Goal: Task Accomplishment & Management: Use online tool/utility

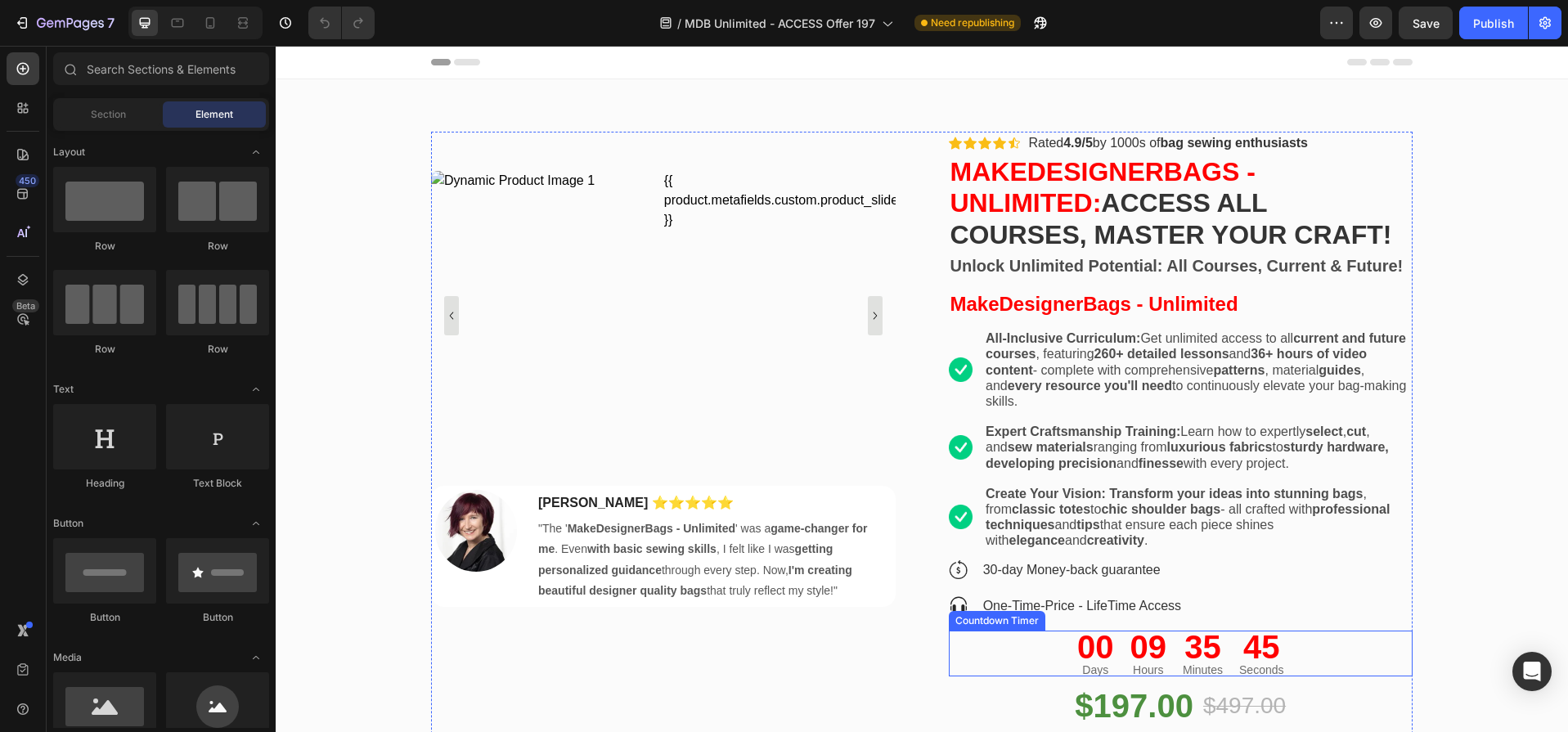
click at [1166, 645] on div "09 Hours" at bounding box center [1148, 653] width 50 height 47
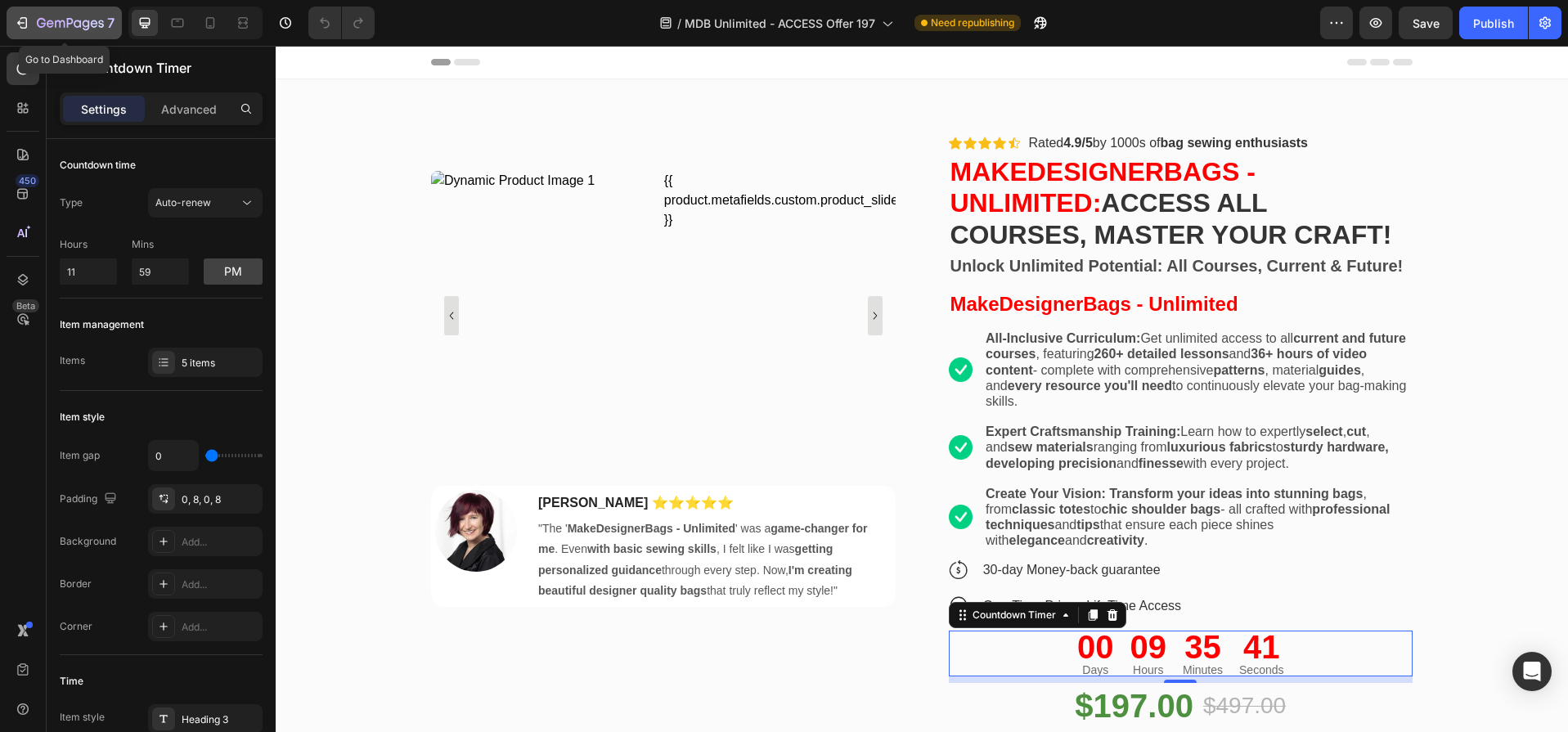
click at [31, 20] on div "7" at bounding box center [63, 23] width 101 height 19
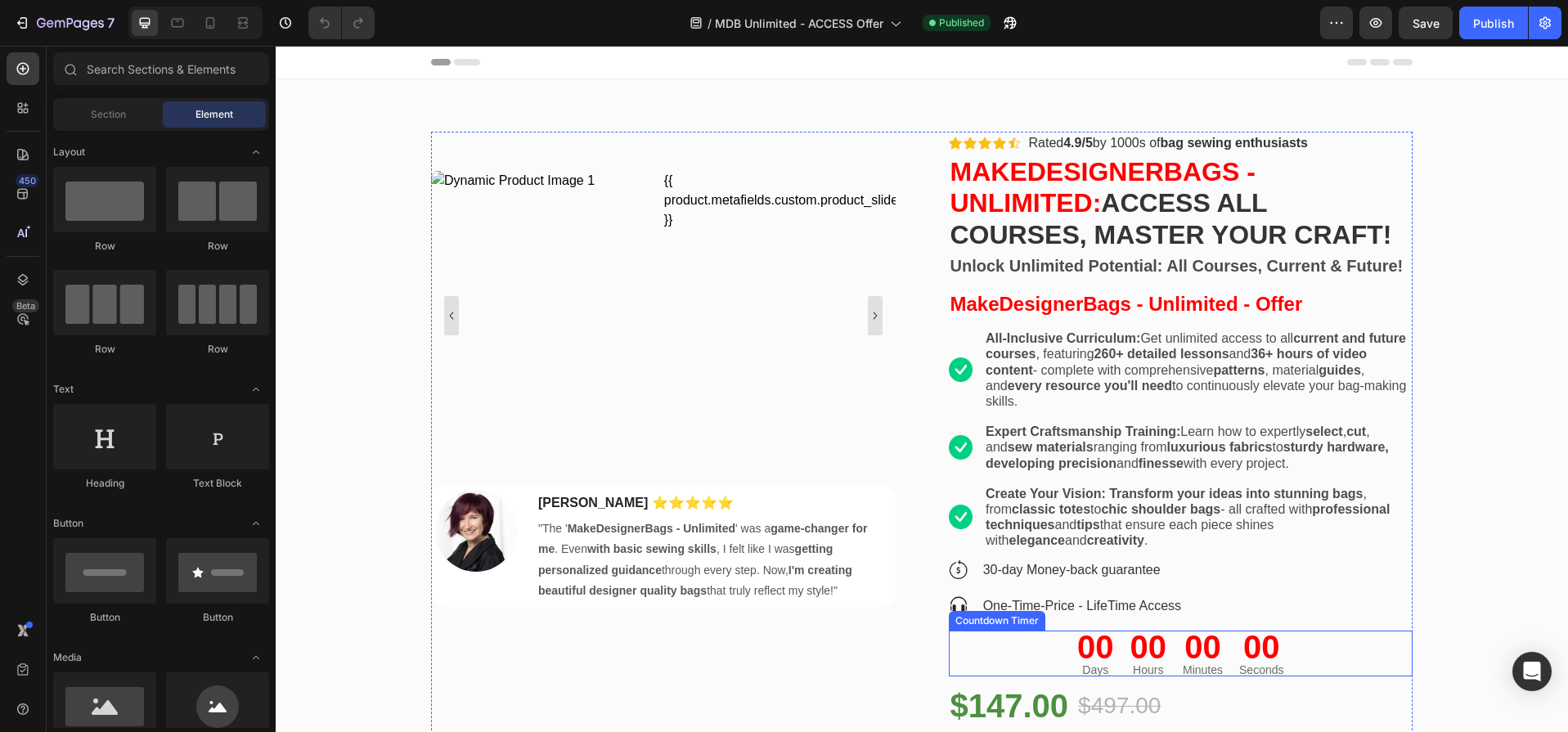
click at [1102, 653] on div "00" at bounding box center [1095, 647] width 37 height 33
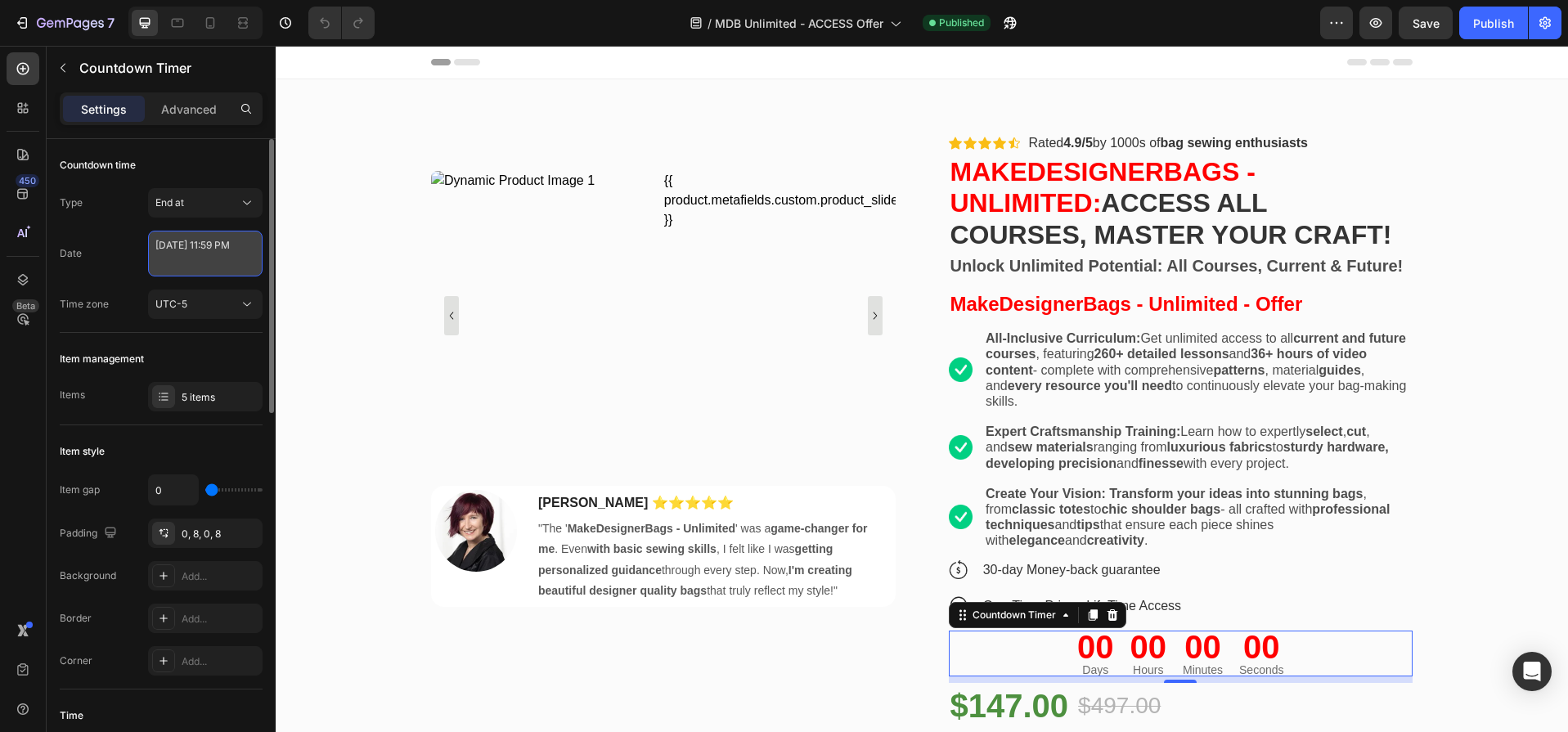
click at [175, 256] on textarea "July 07 2025 11:59 PM" at bounding box center [205, 254] width 114 height 46
select select "23"
select select "59"
select select "false"
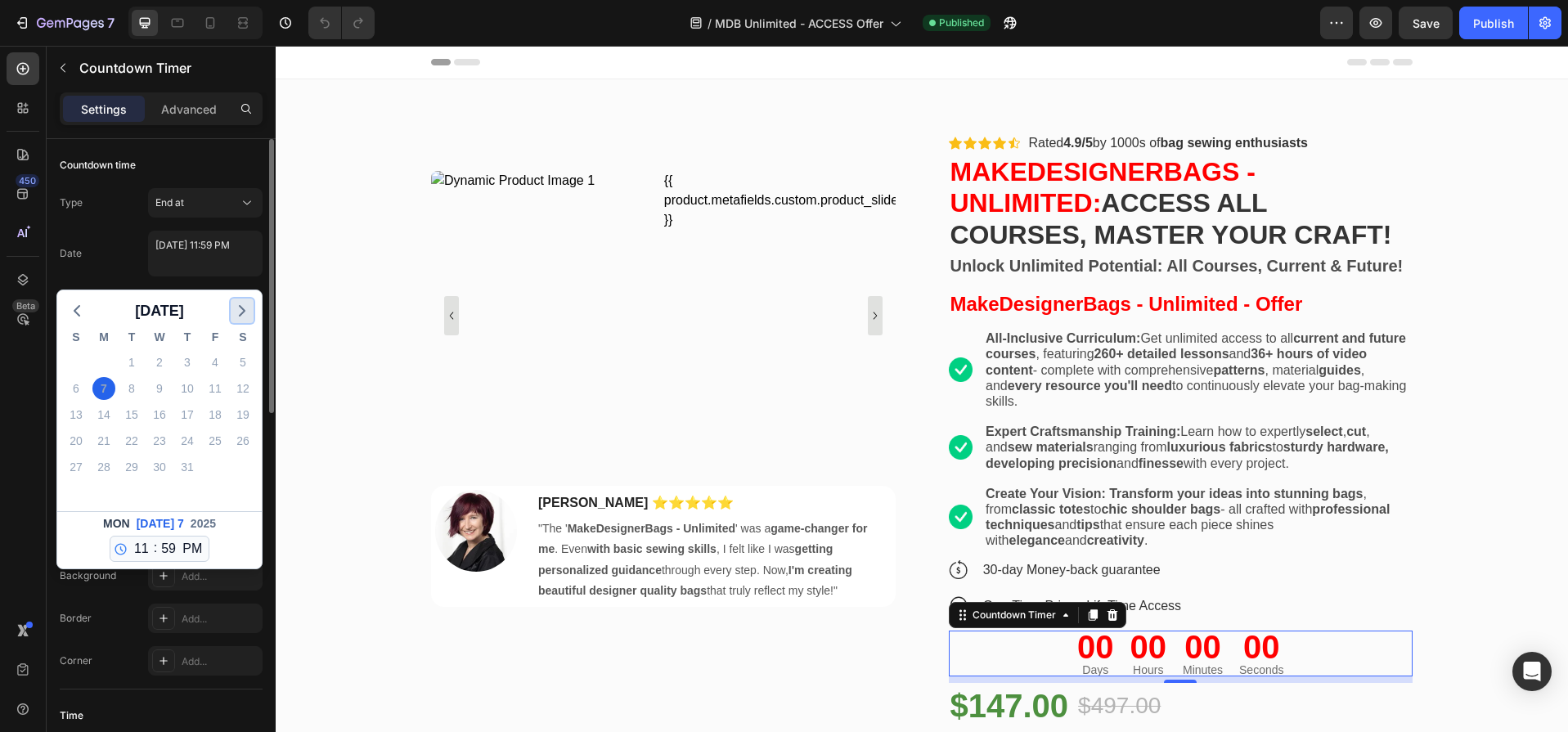
click at [240, 305] on polyline "button" at bounding box center [241, 310] width 5 height 10
click at [100, 360] on div "1" at bounding box center [104, 362] width 23 height 23
type textarea "September 01 2025 11:59 PM"
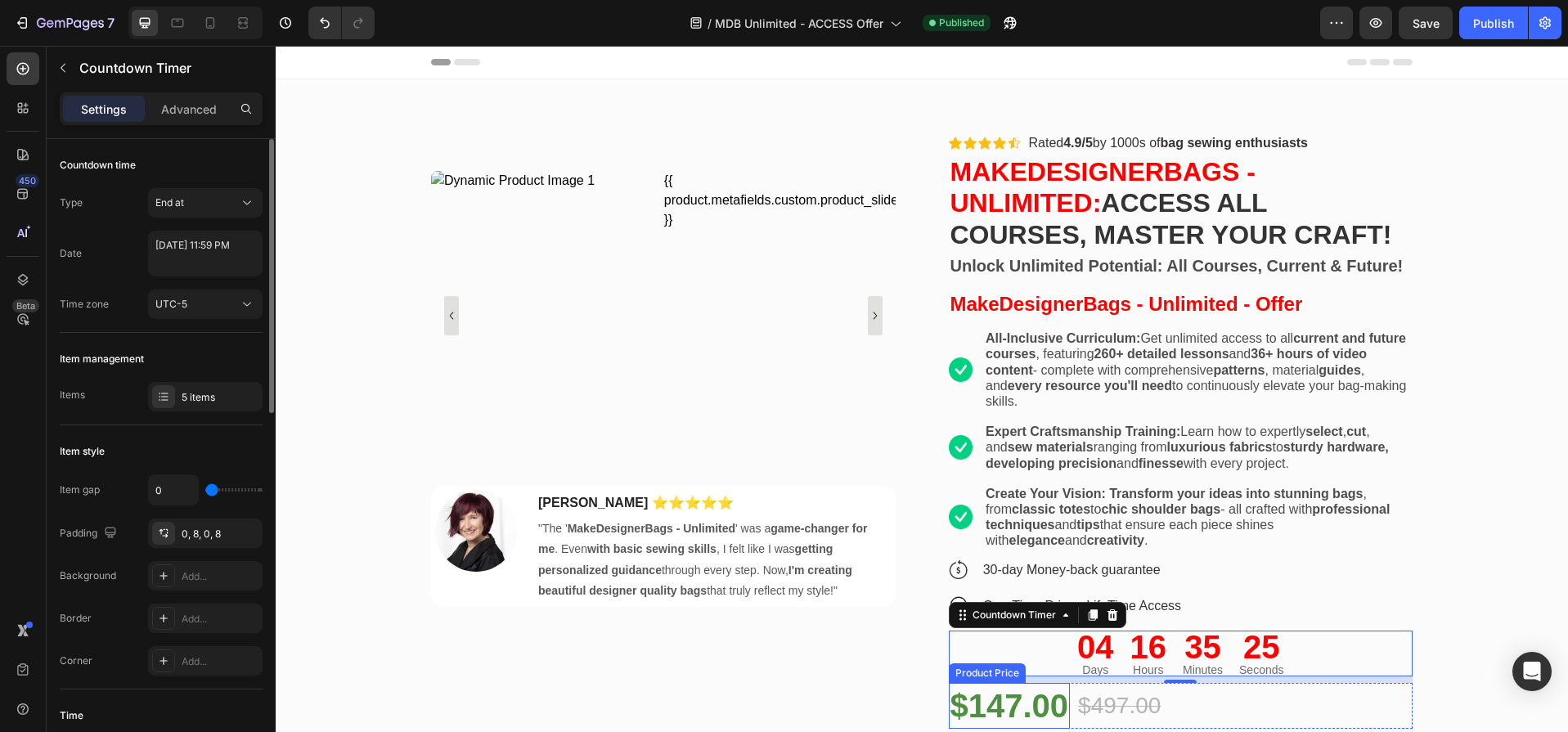
click at [1037, 708] on div "$147.00" at bounding box center [1009, 706] width 122 height 46
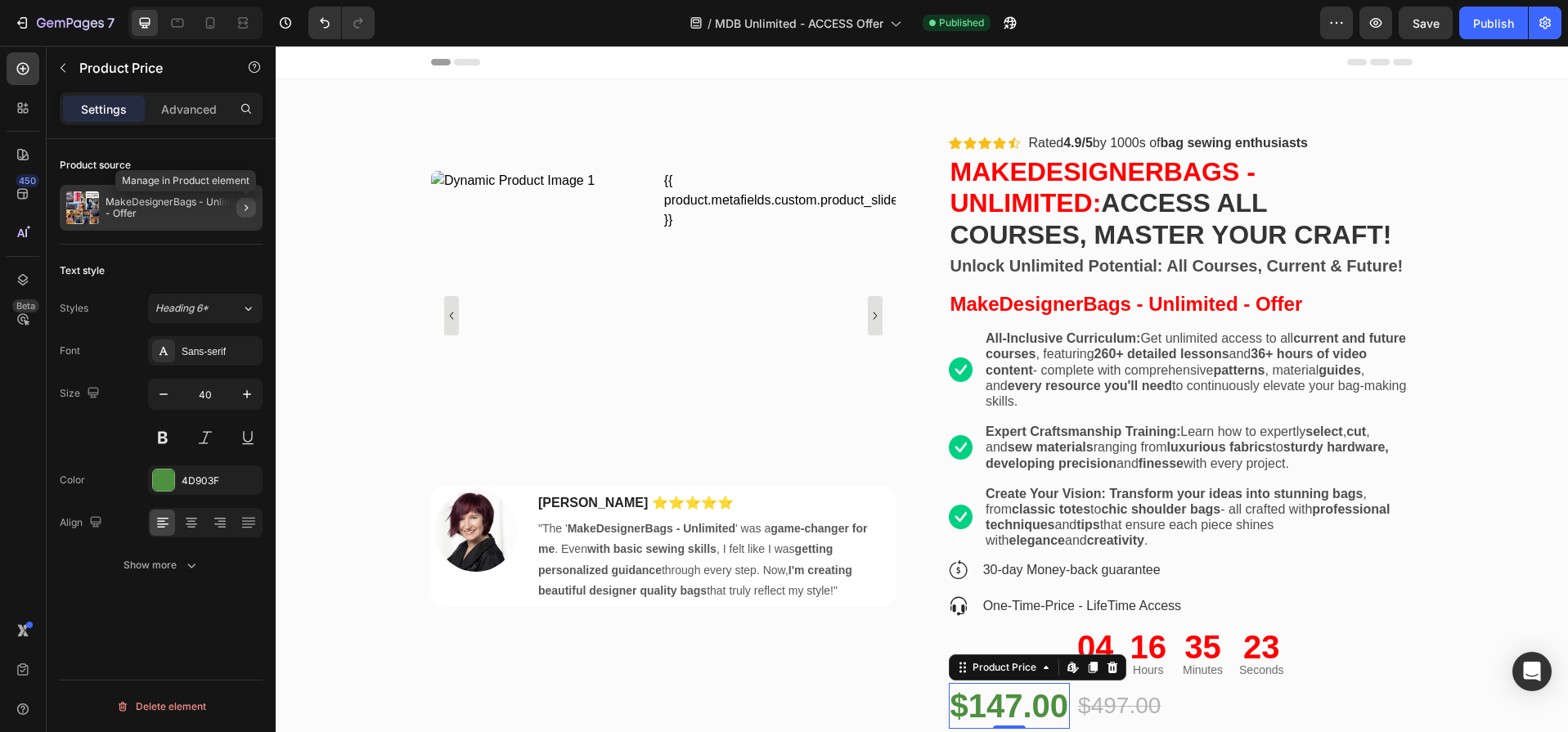
click at [242, 208] on icon "button" at bounding box center [246, 207] width 13 height 13
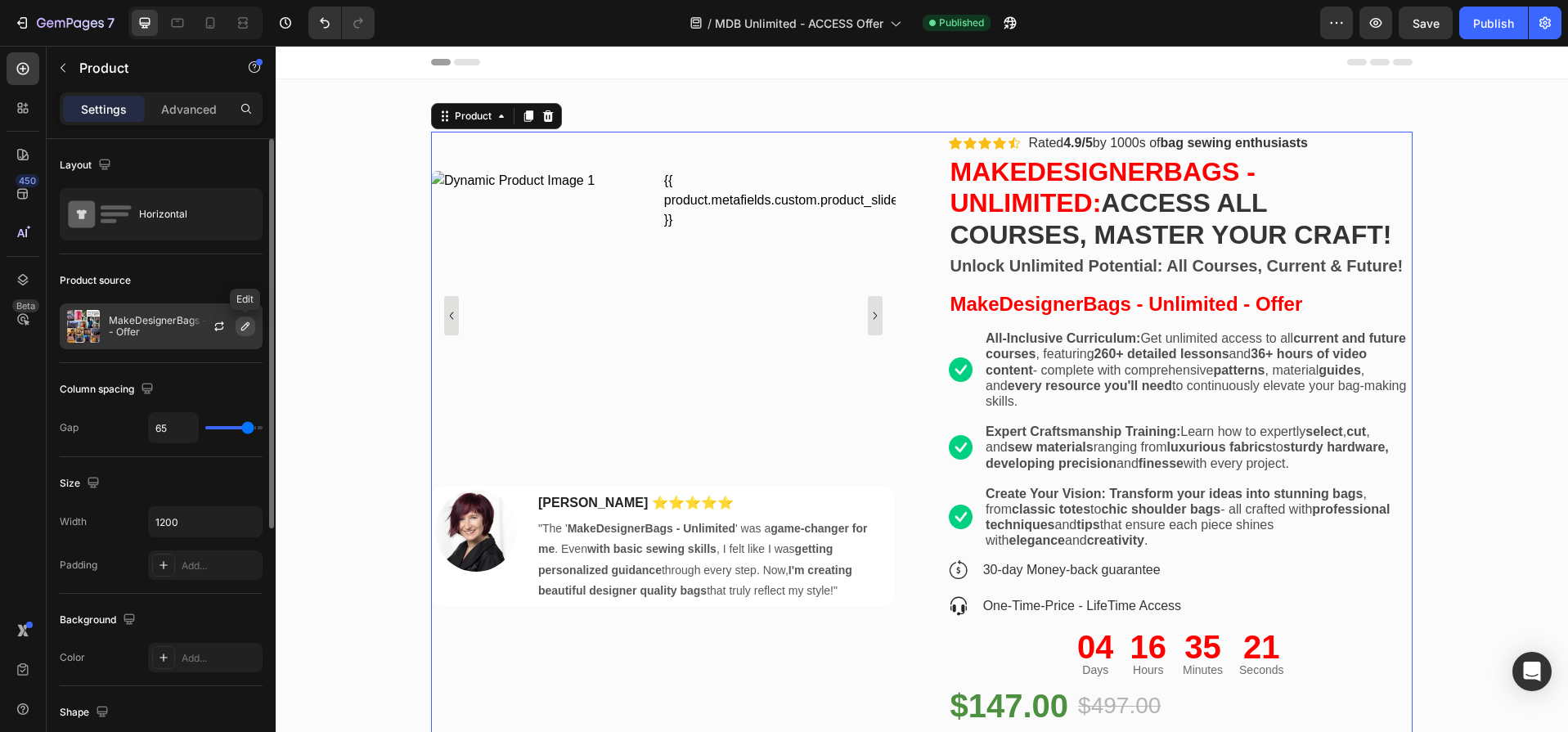
click at [246, 326] on icon "button" at bounding box center [246, 327] width 13 height 13
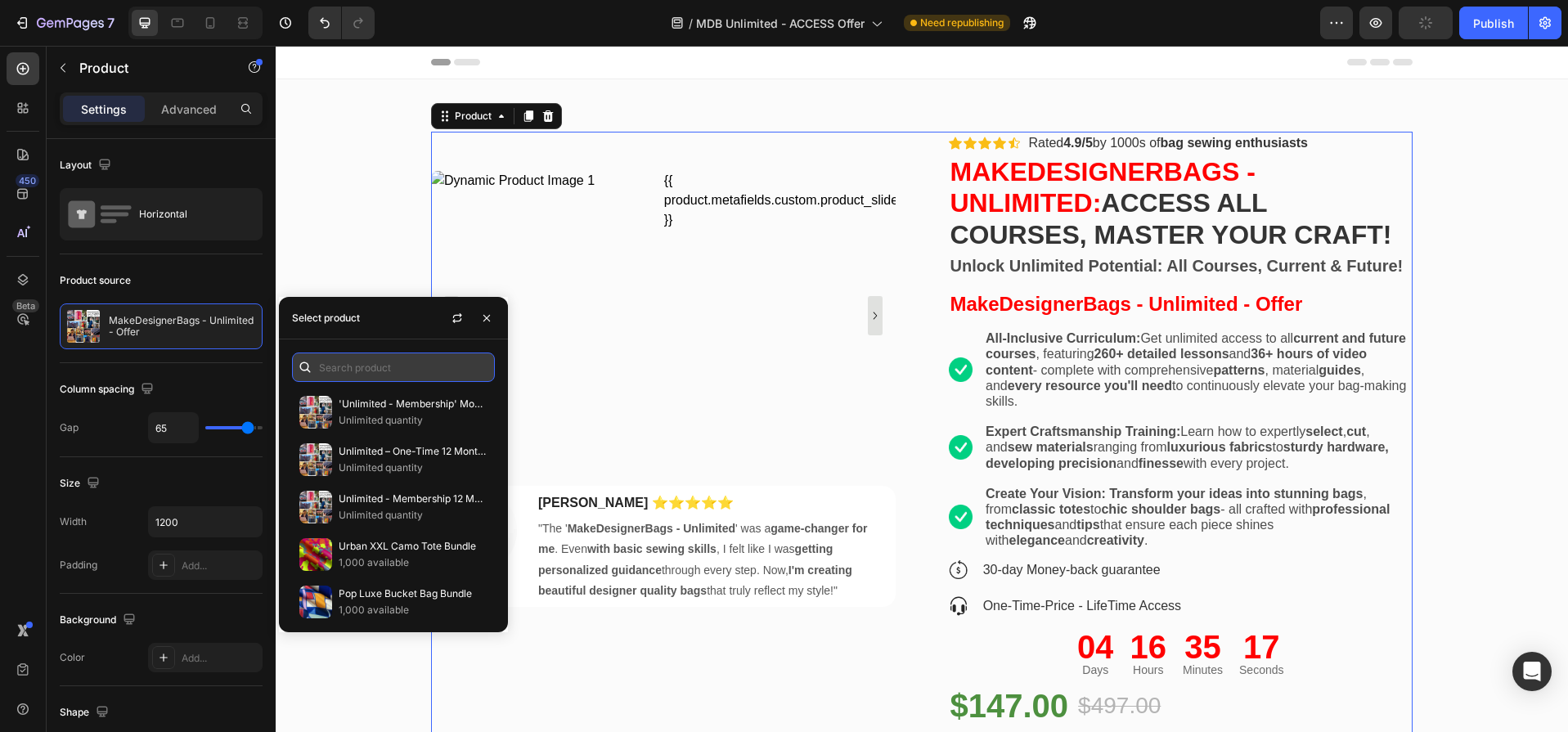
click at [407, 362] on input "text" at bounding box center [393, 367] width 203 height 30
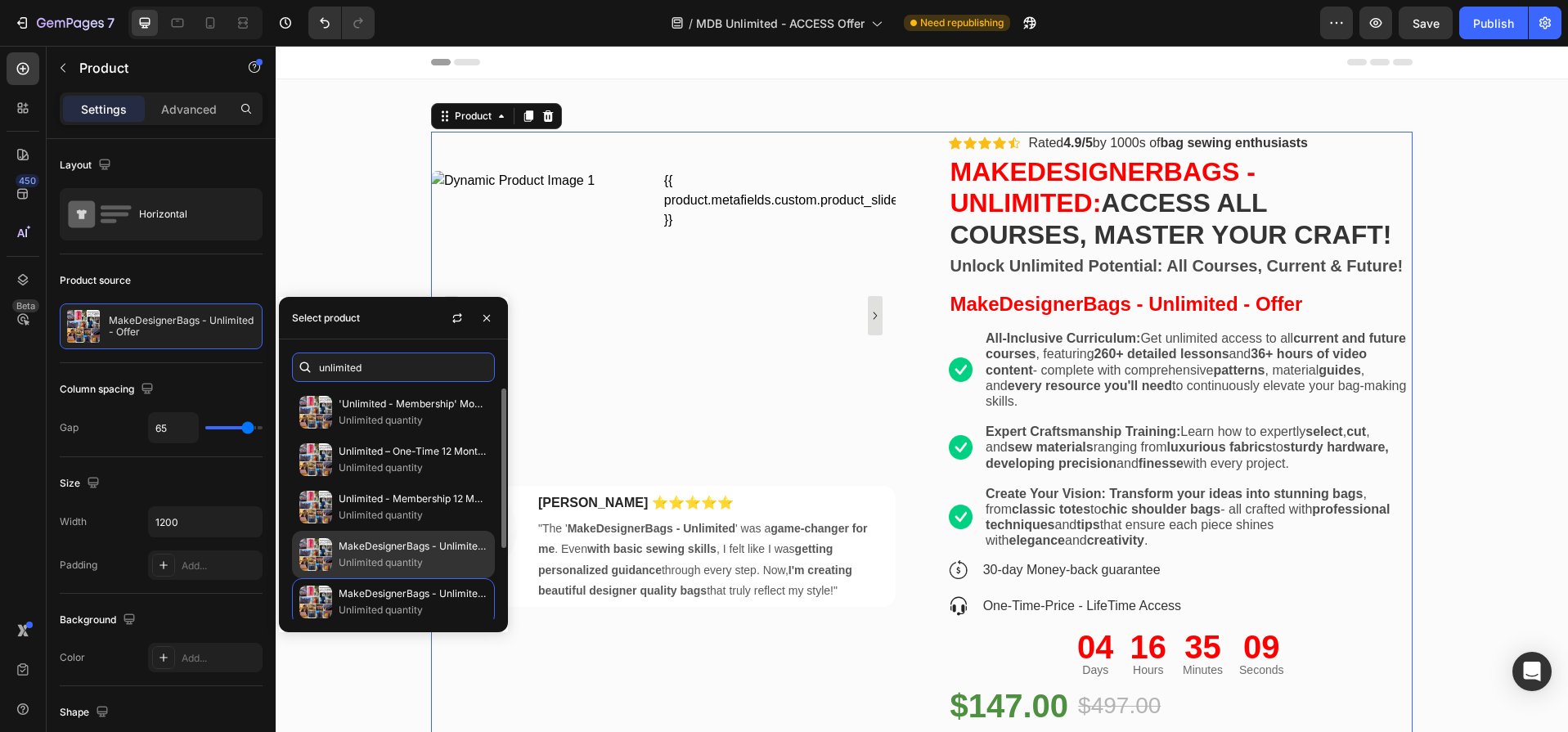
type input "unlimited"
click at [374, 552] on p "MakeDesignerBags - Unlimited - Upgrade" at bounding box center [412, 546] width 149 height 16
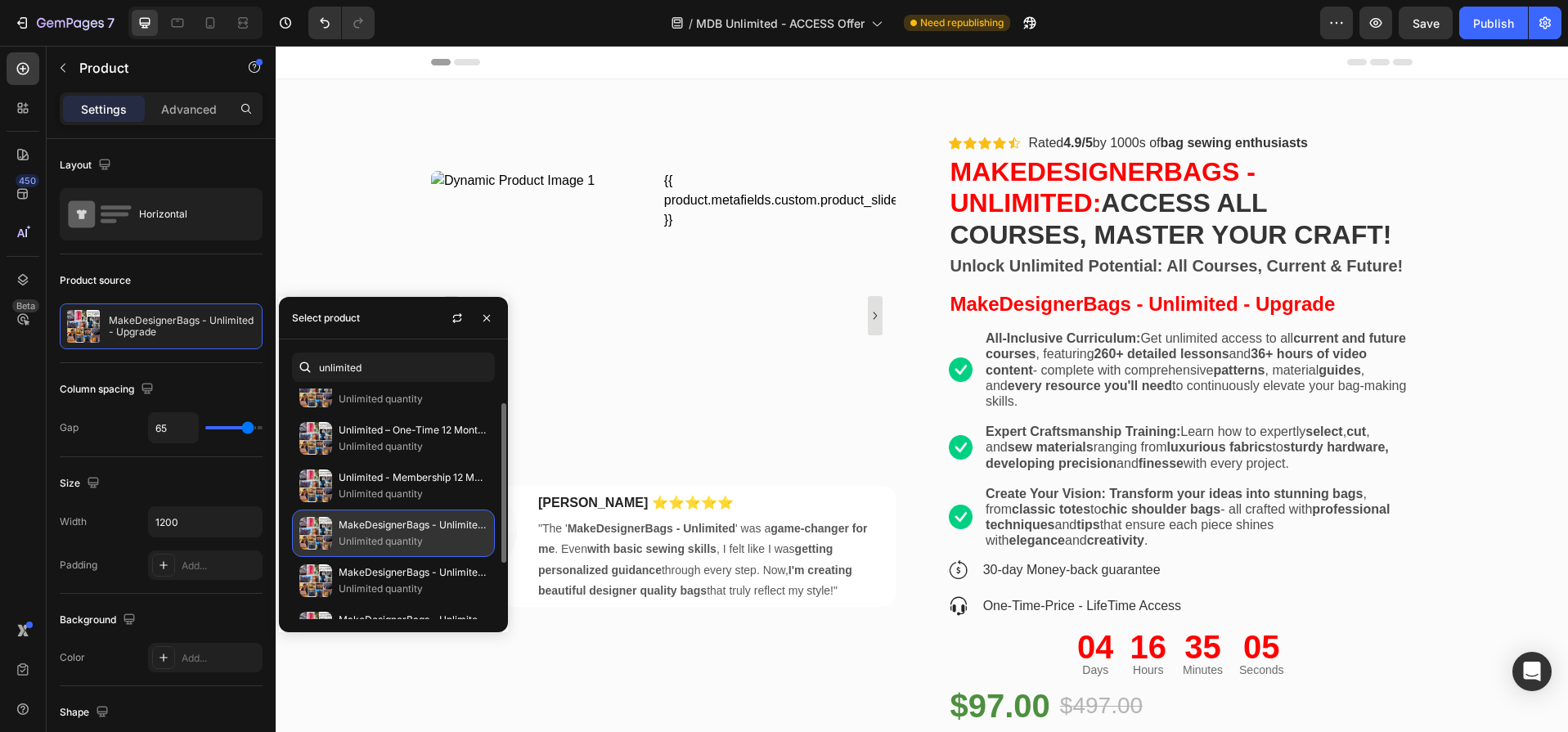
scroll to position [80, 0]
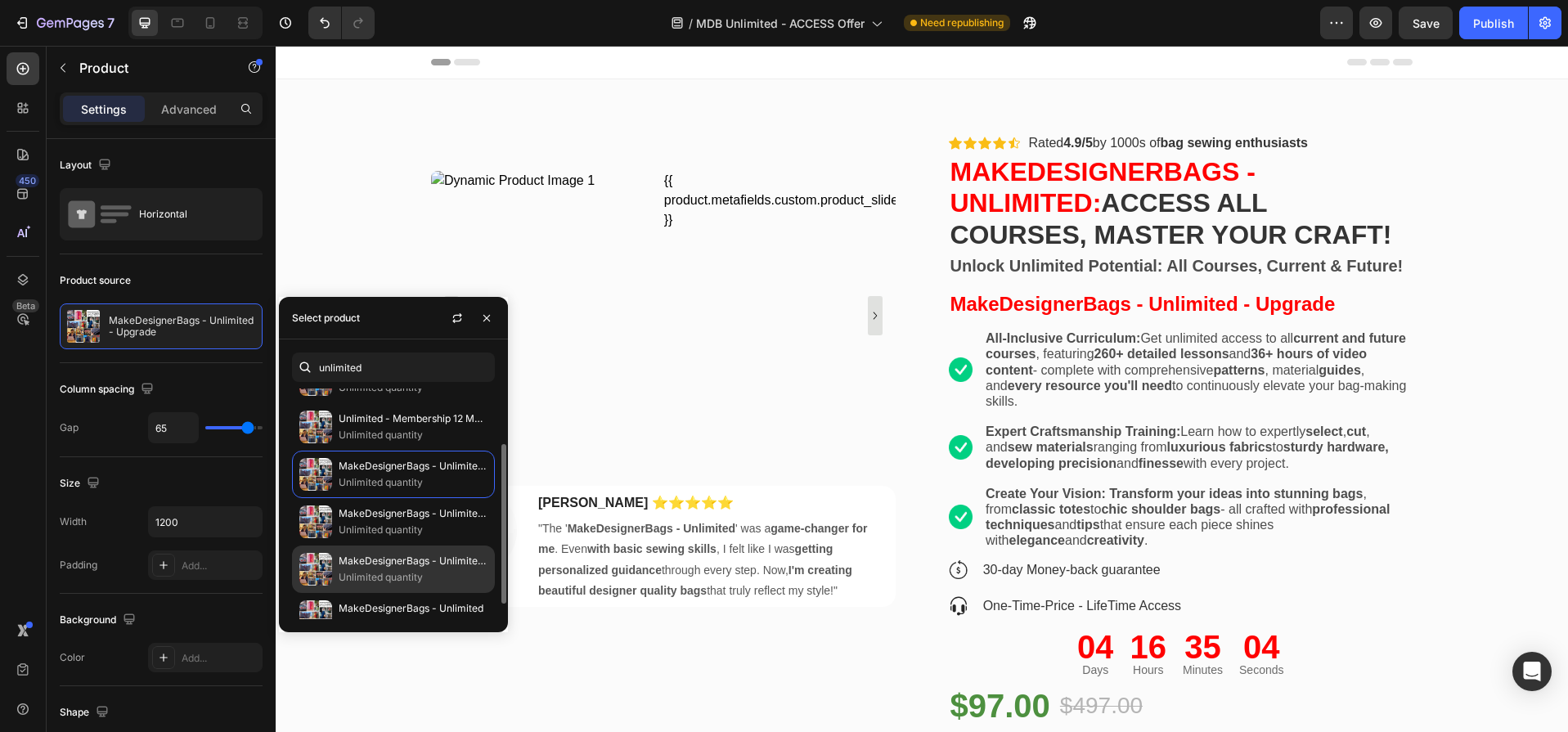
click at [387, 571] on p "Unlimited quantity" at bounding box center [412, 576] width 149 height 16
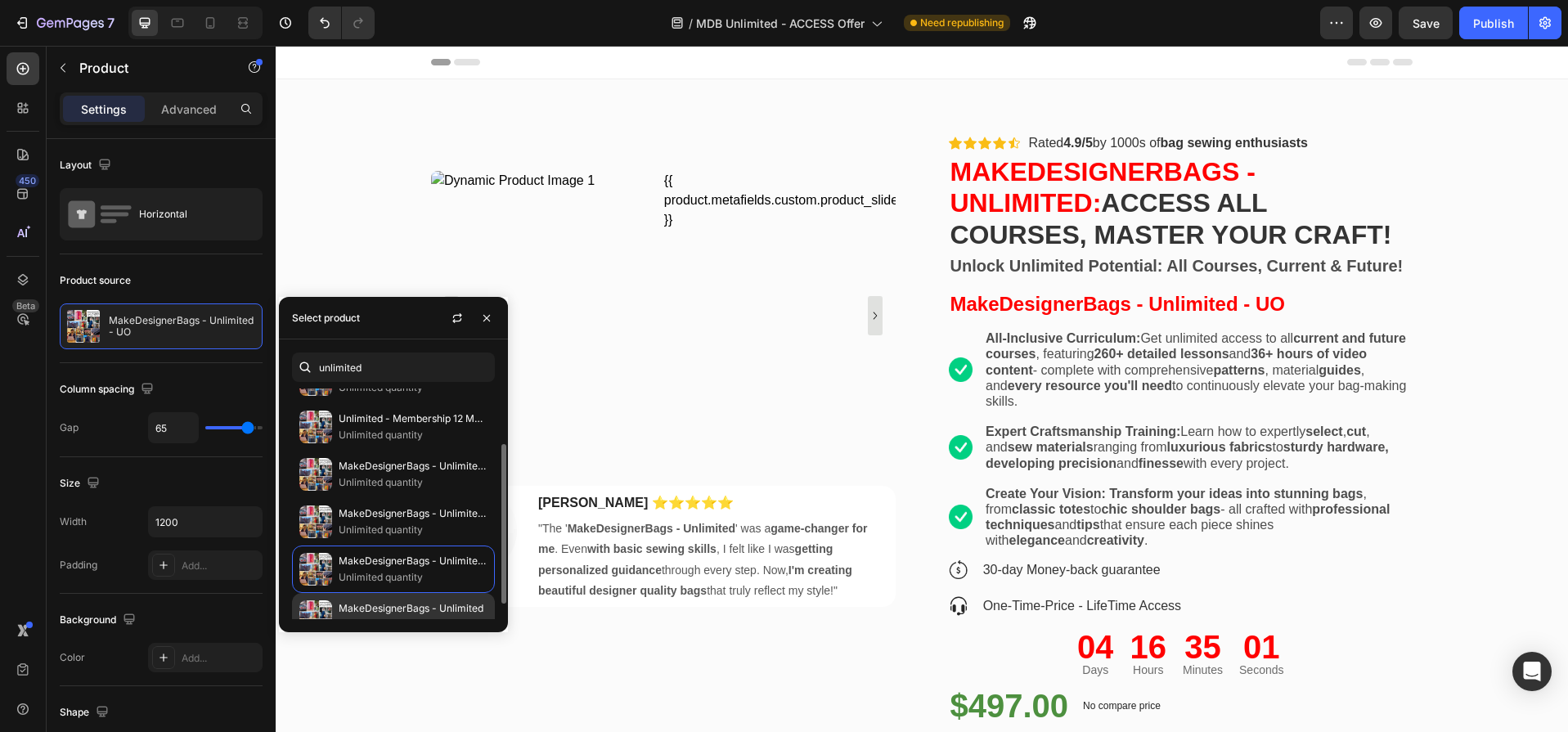
click at [393, 600] on p "MakeDesignerBags - Unlimited" at bounding box center [412, 608] width 149 height 16
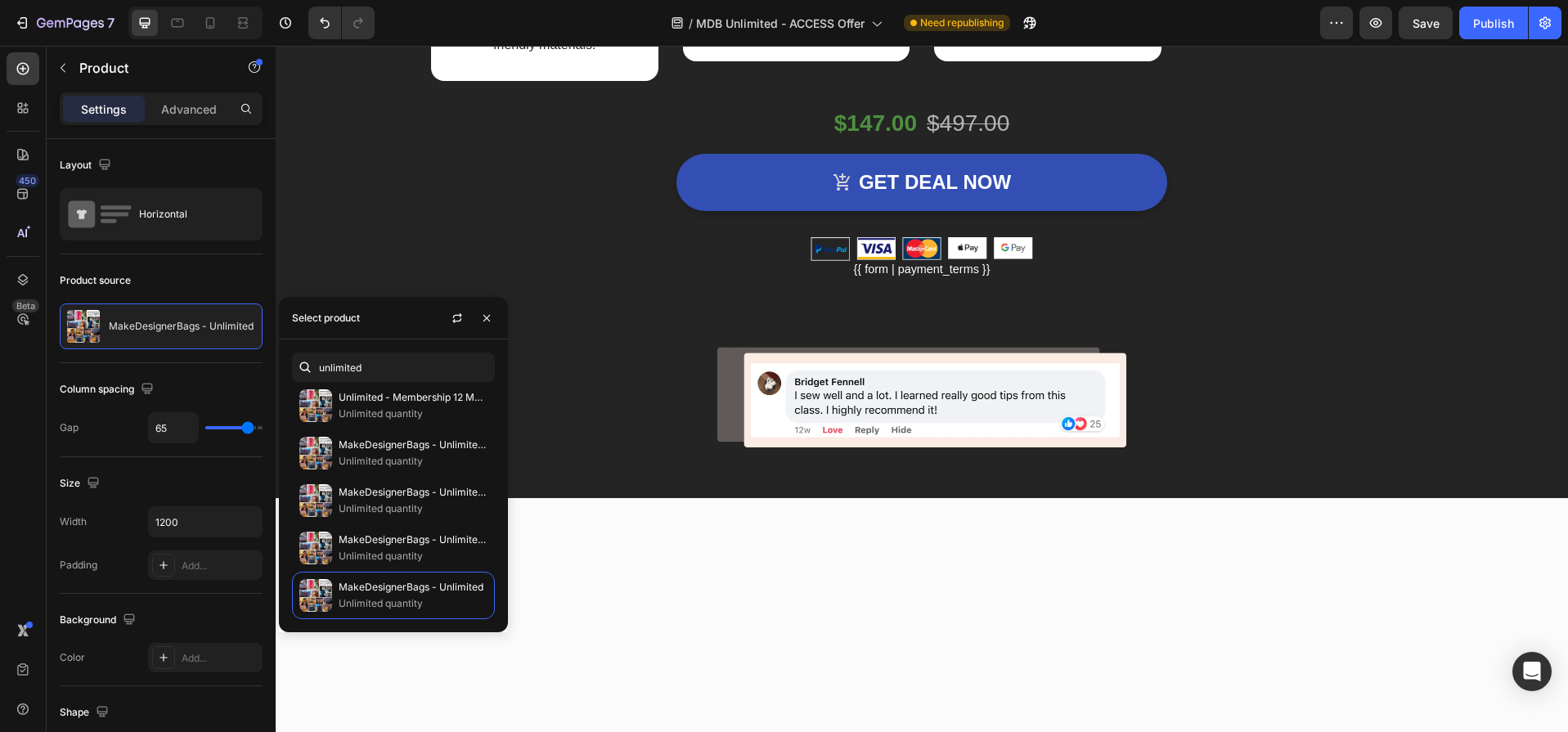
scroll to position [2822, 0]
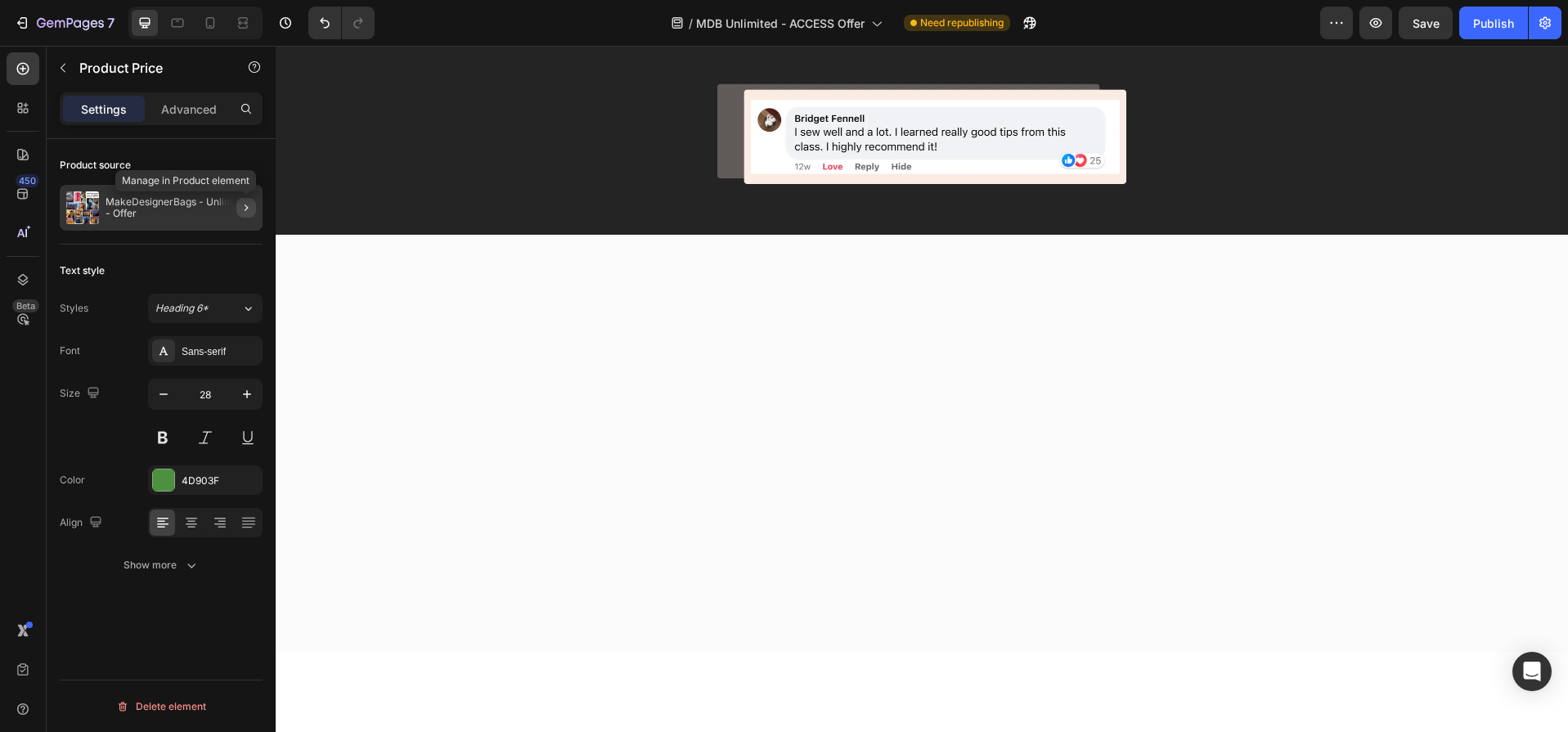
click at [246, 207] on icon "button" at bounding box center [246, 207] width 13 height 13
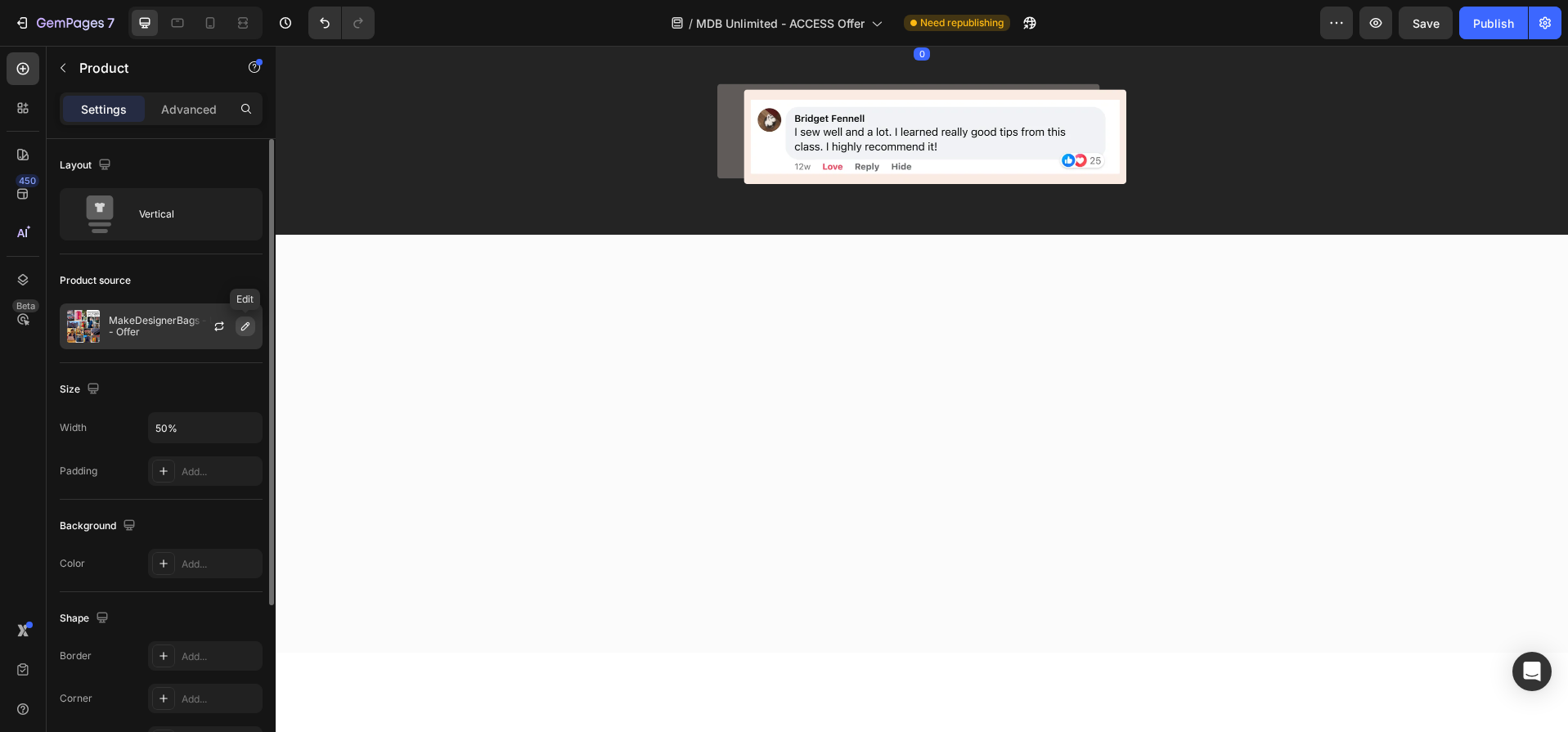
click at [243, 327] on icon "button" at bounding box center [245, 326] width 9 height 9
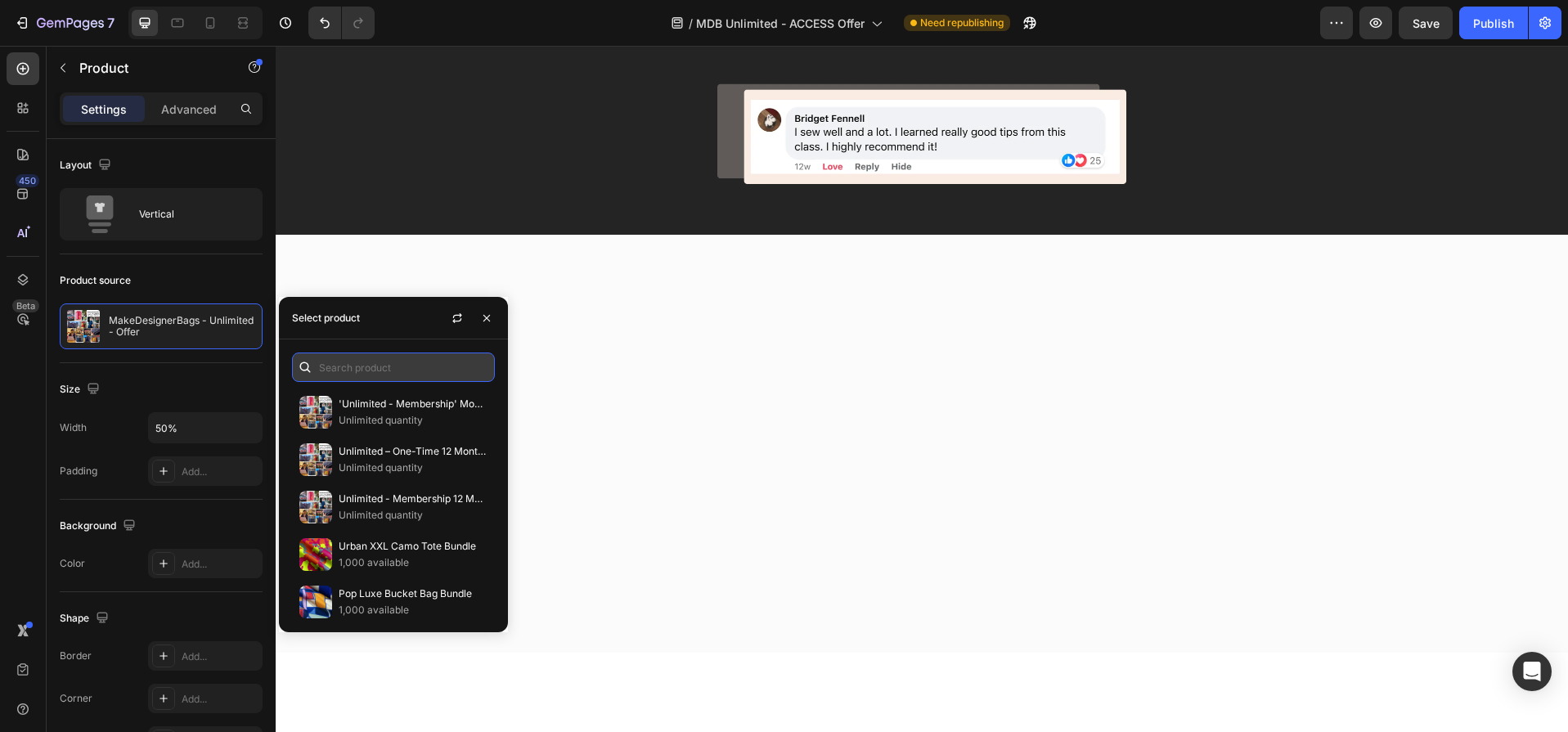
click at [405, 365] on input "text" at bounding box center [393, 367] width 203 height 30
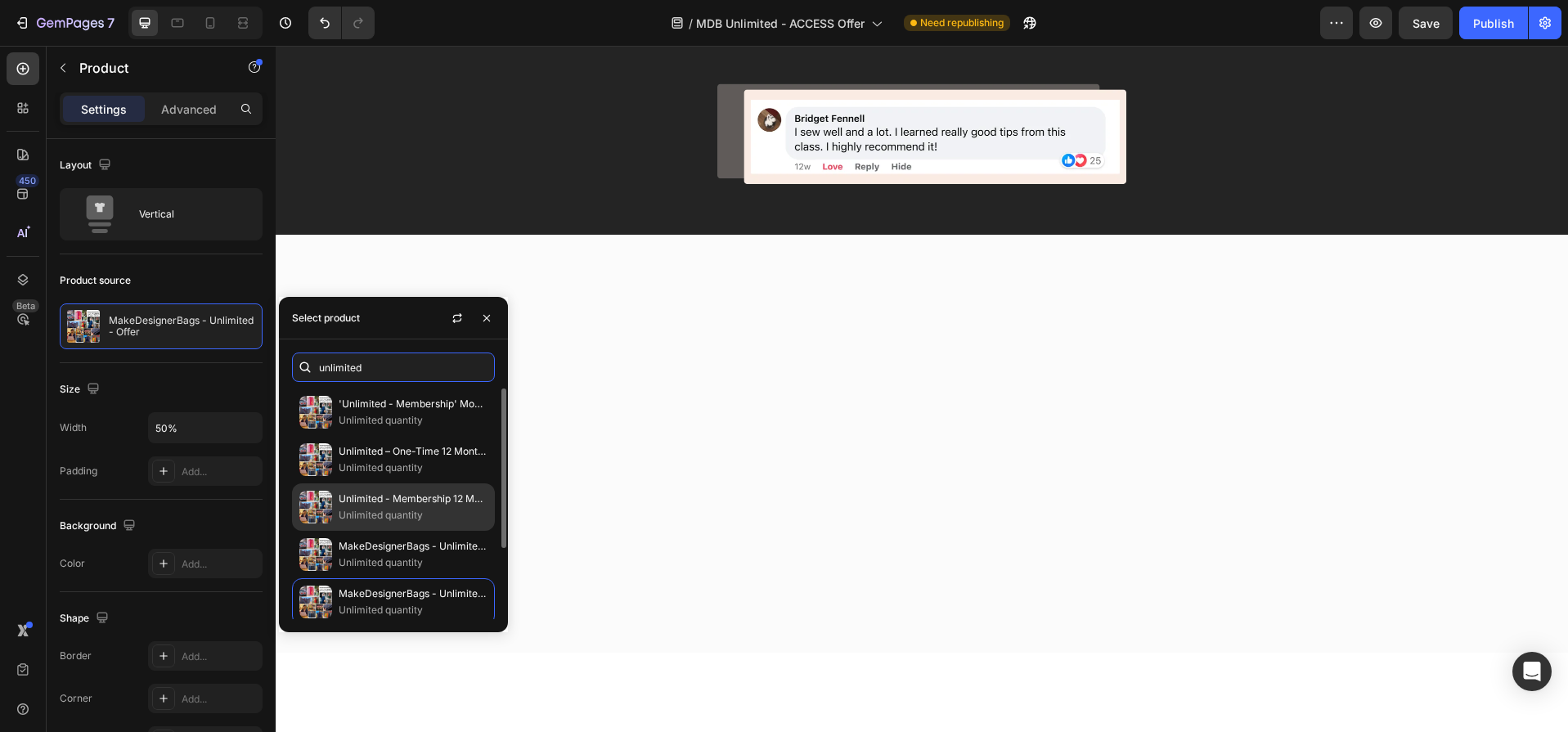
scroll to position [102, 0]
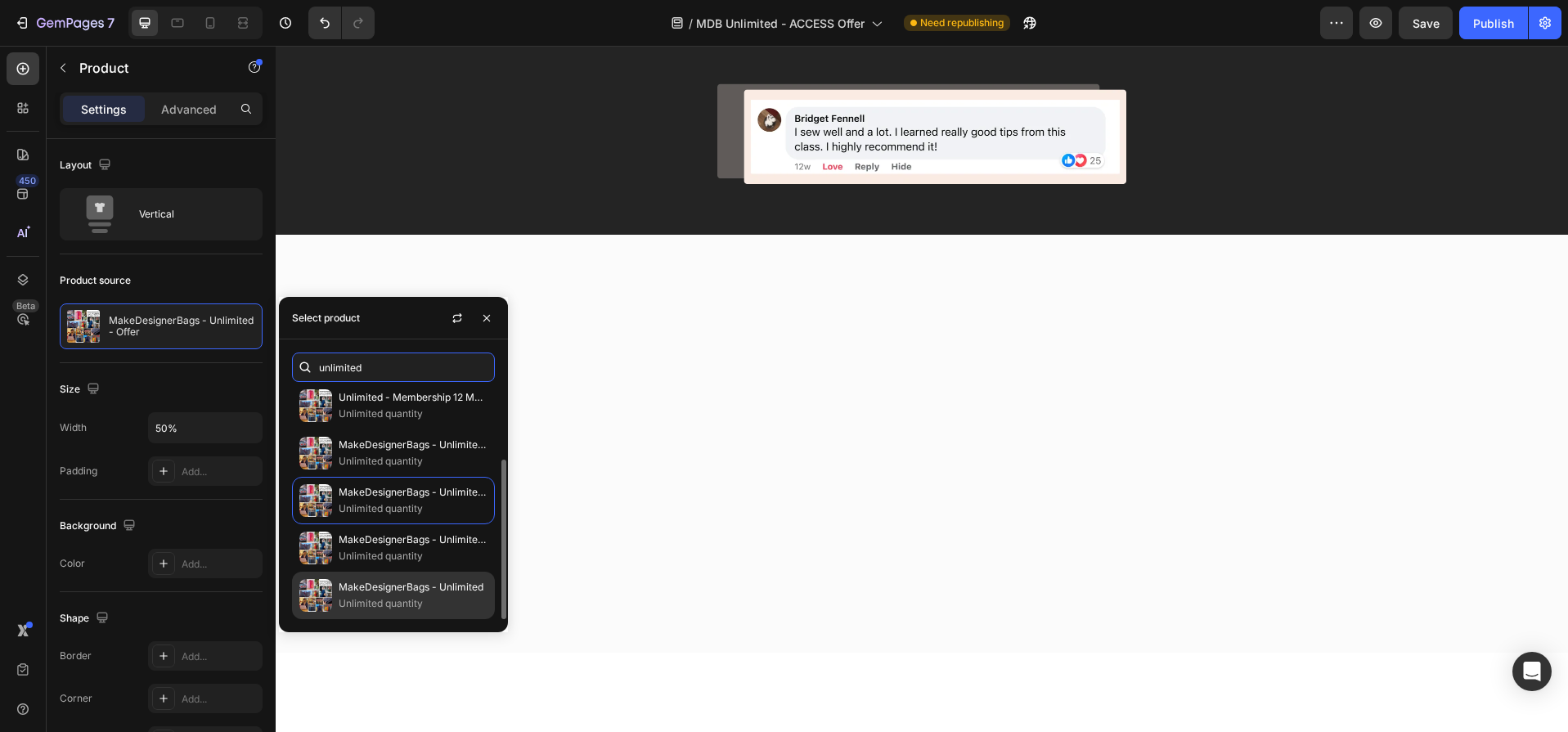
type input "unlimited"
click at [383, 598] on p "Unlimited quantity" at bounding box center [412, 603] width 149 height 16
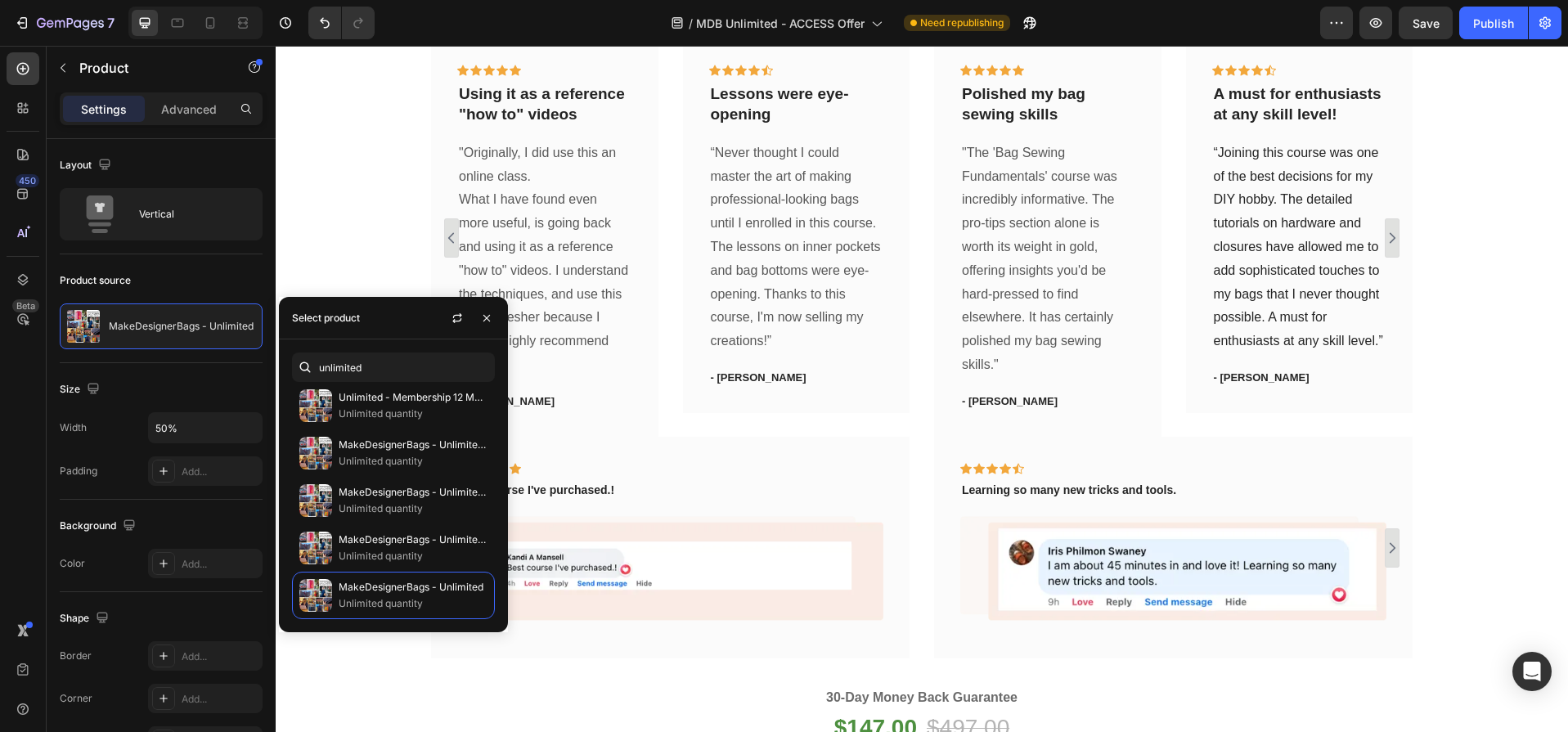
scroll to position [4914, 0]
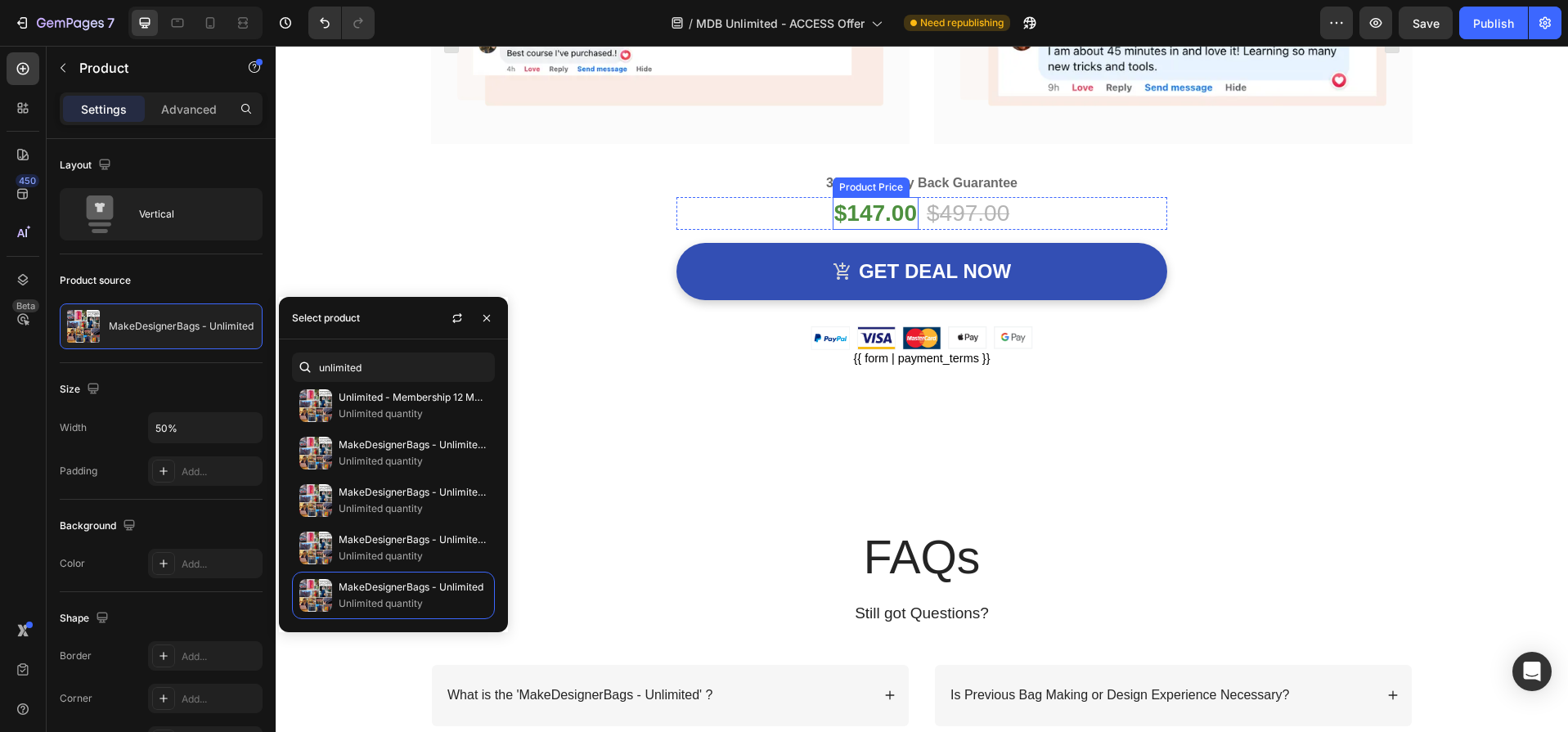
click at [889, 223] on div "$147.00" at bounding box center [875, 213] width 86 height 33
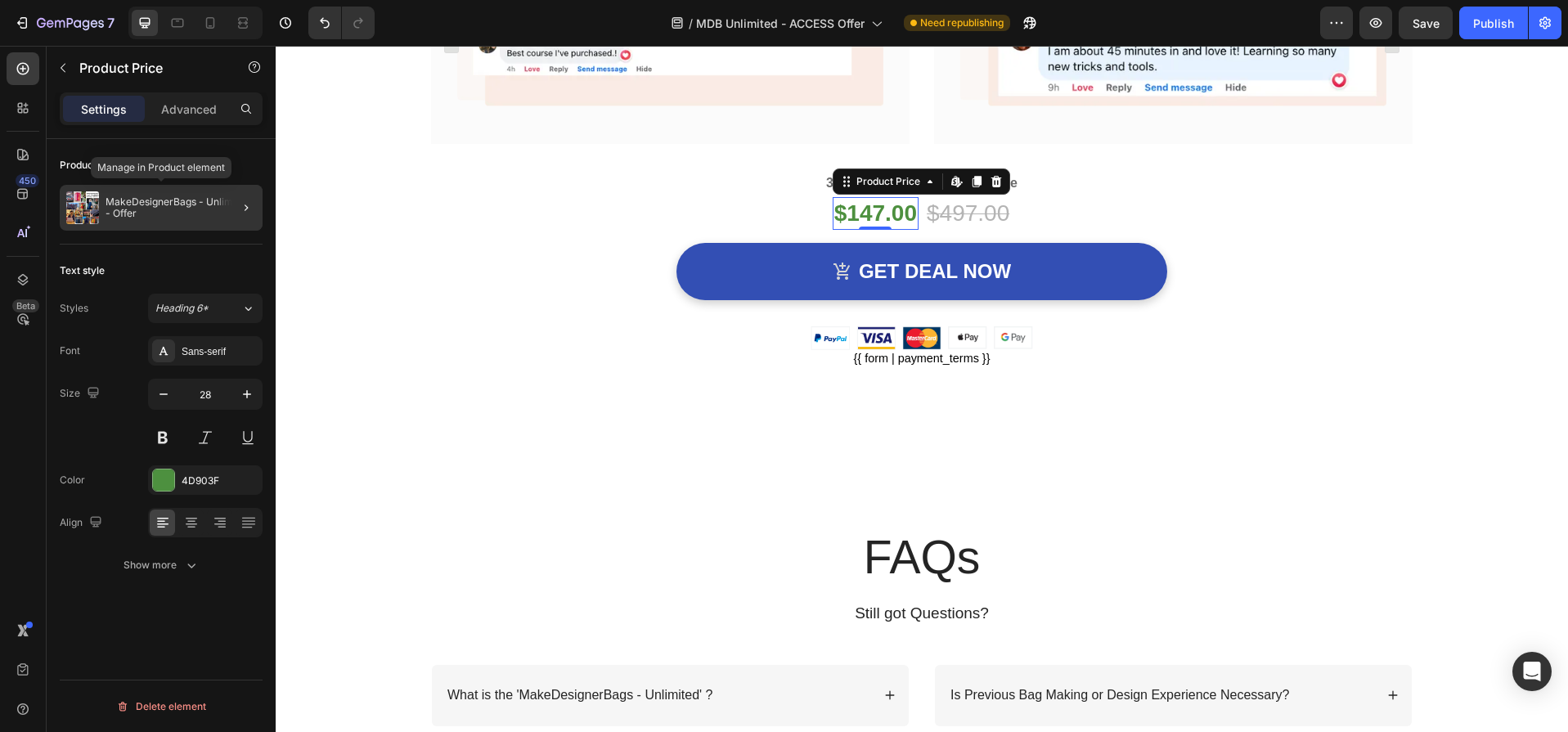
click at [184, 210] on p "MakeDesignerBags - Unlimited - Offer" at bounding box center [181, 207] width 151 height 23
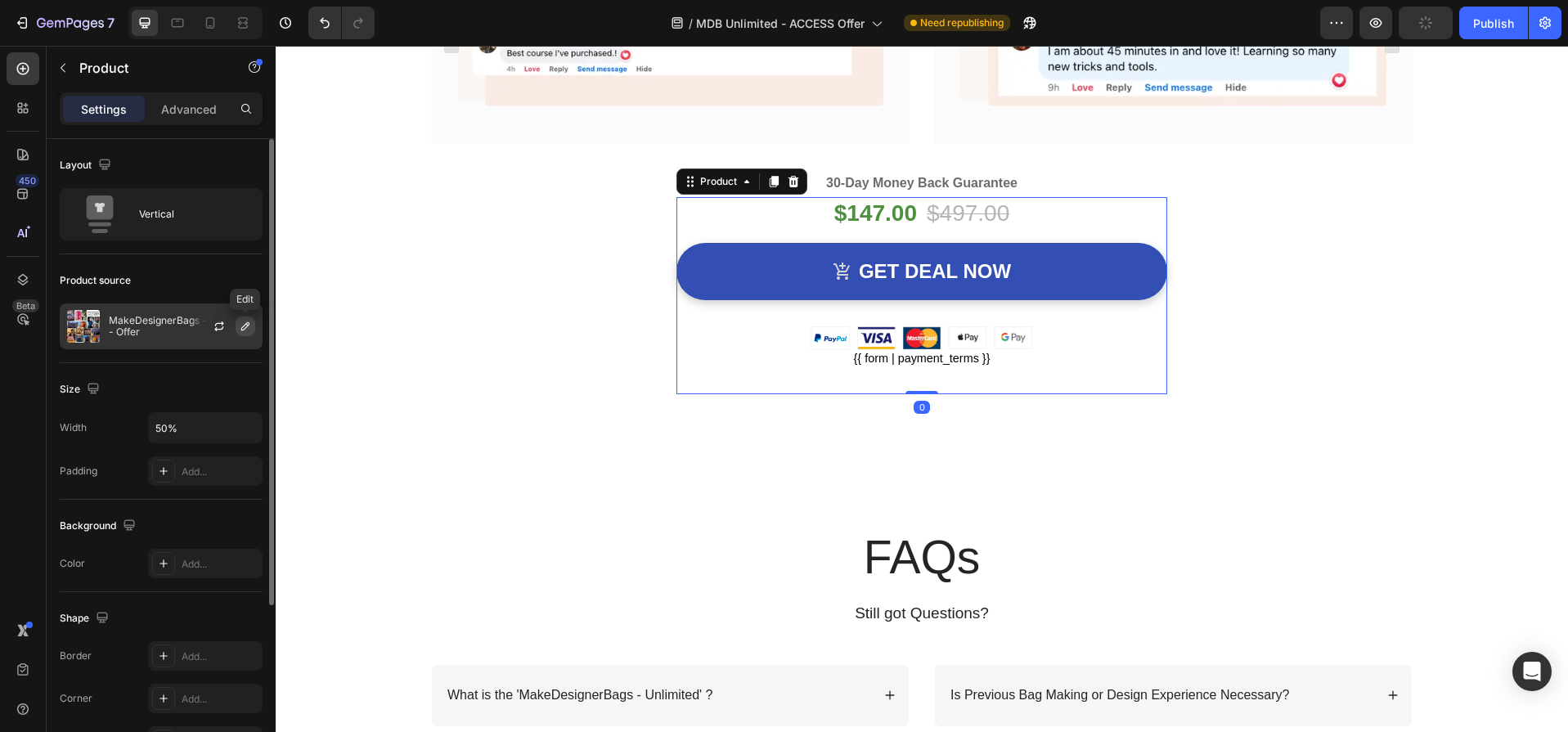
click at [242, 324] on icon "button" at bounding box center [246, 327] width 13 height 13
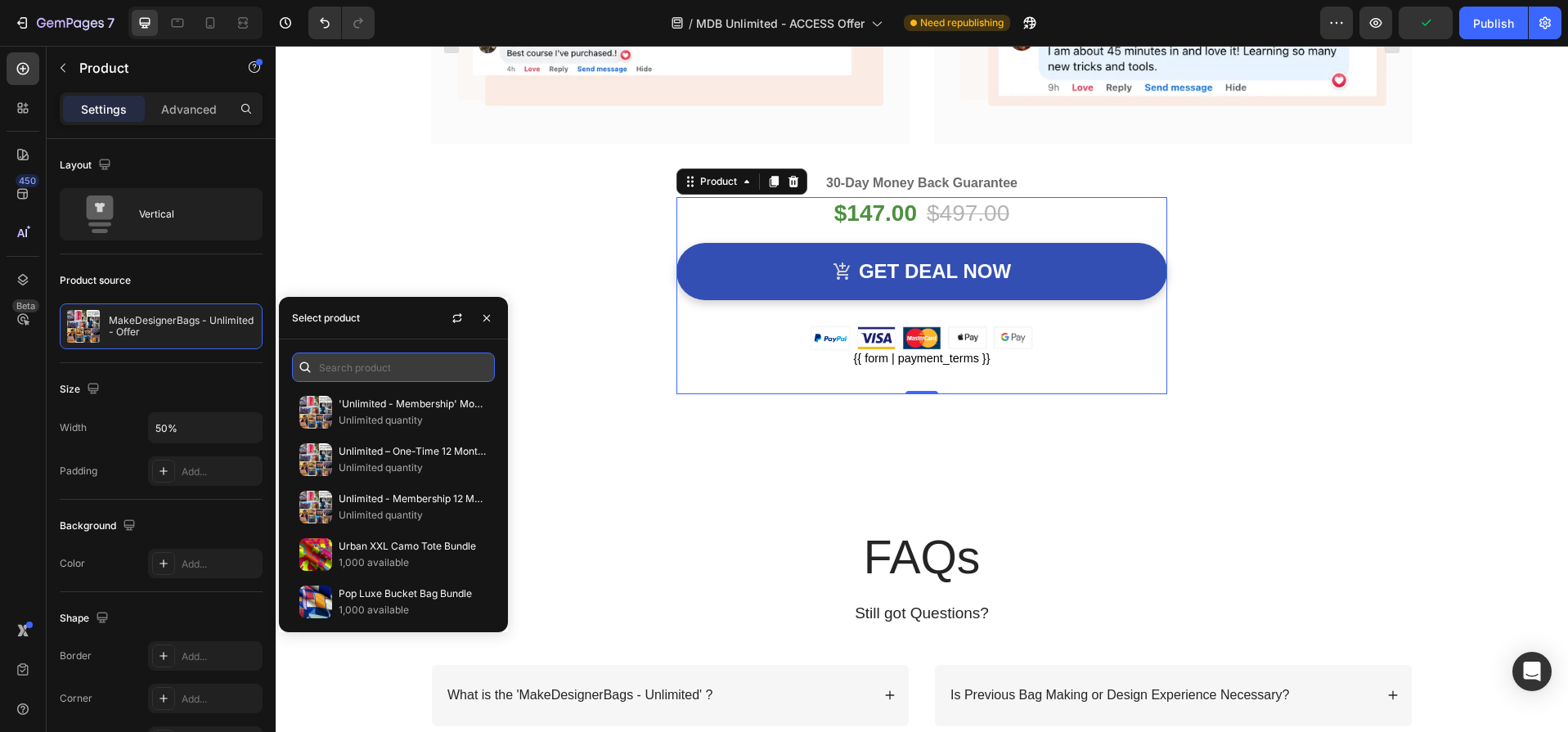
click at [426, 360] on input "text" at bounding box center [393, 367] width 203 height 30
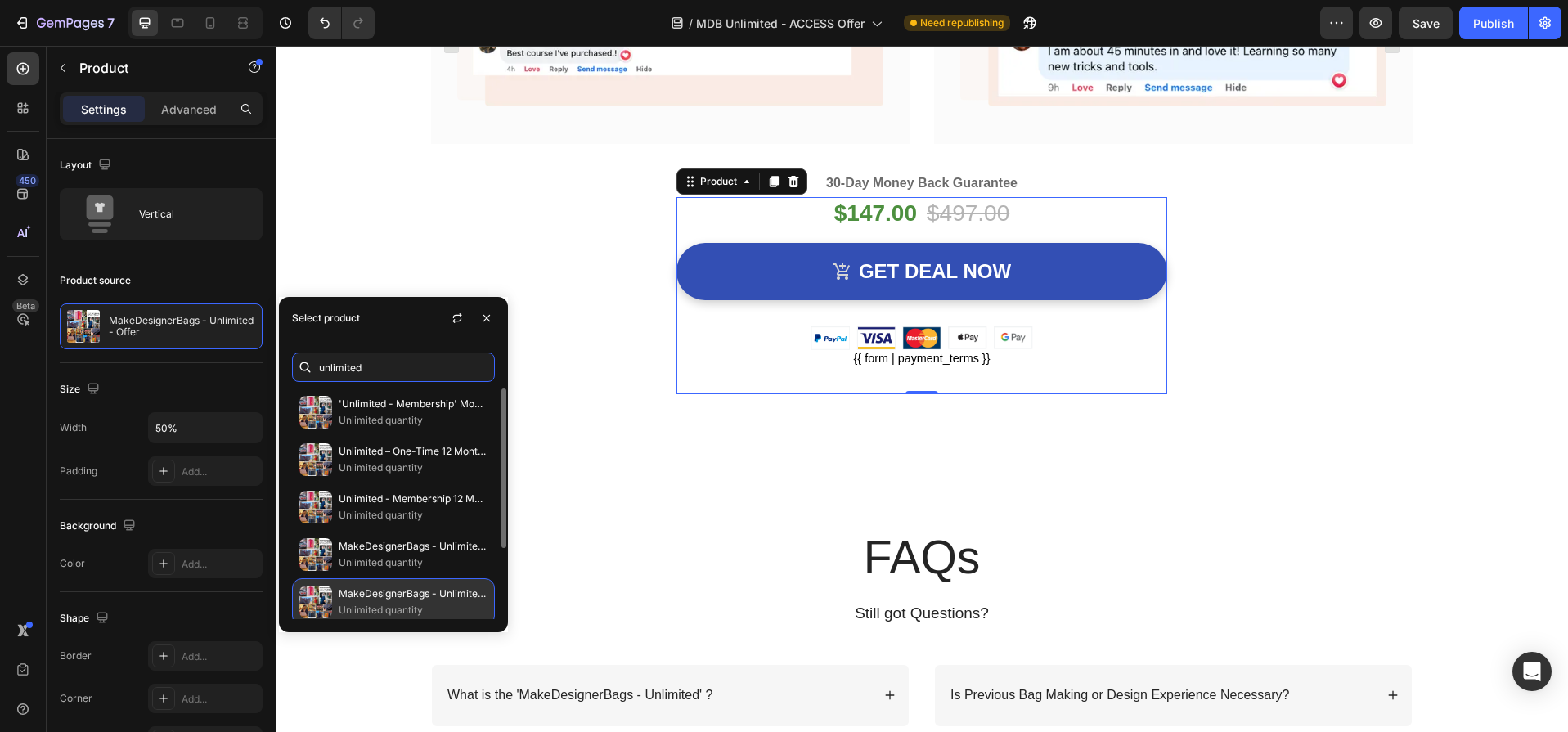
scroll to position [102, 0]
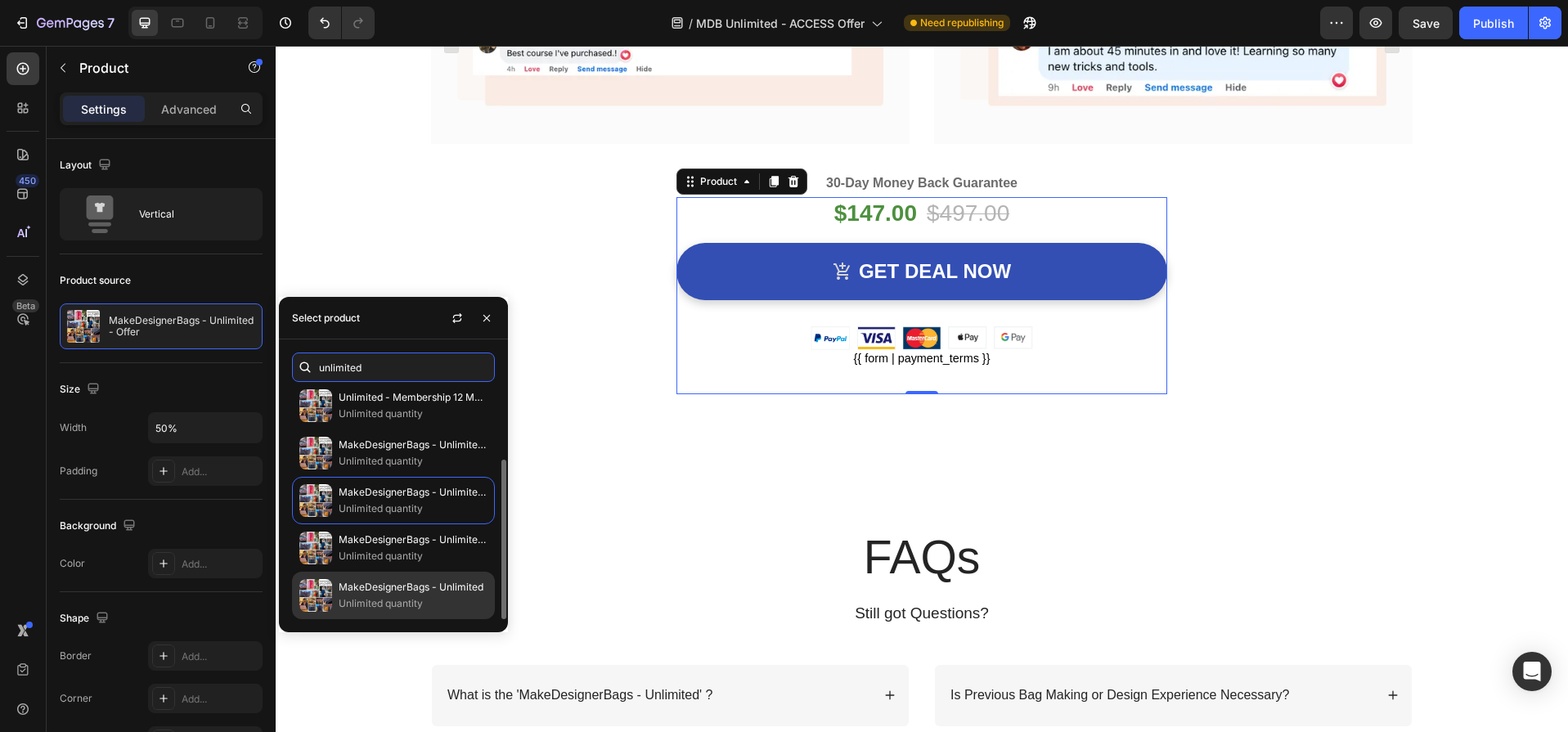
type input "unlimited"
click at [404, 580] on p "MakeDesignerBags - Unlimited" at bounding box center [412, 587] width 149 height 16
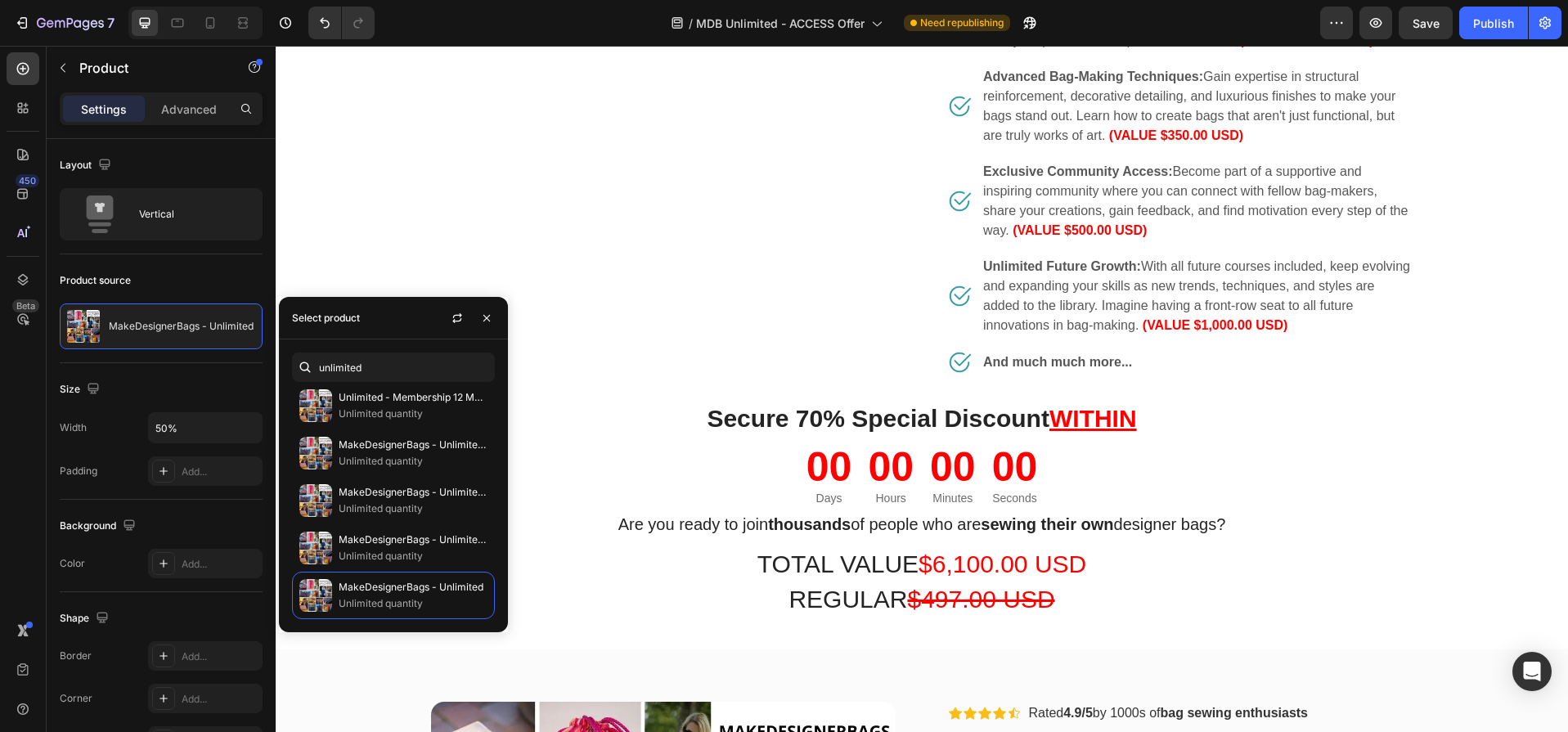
scroll to position [6976, 0]
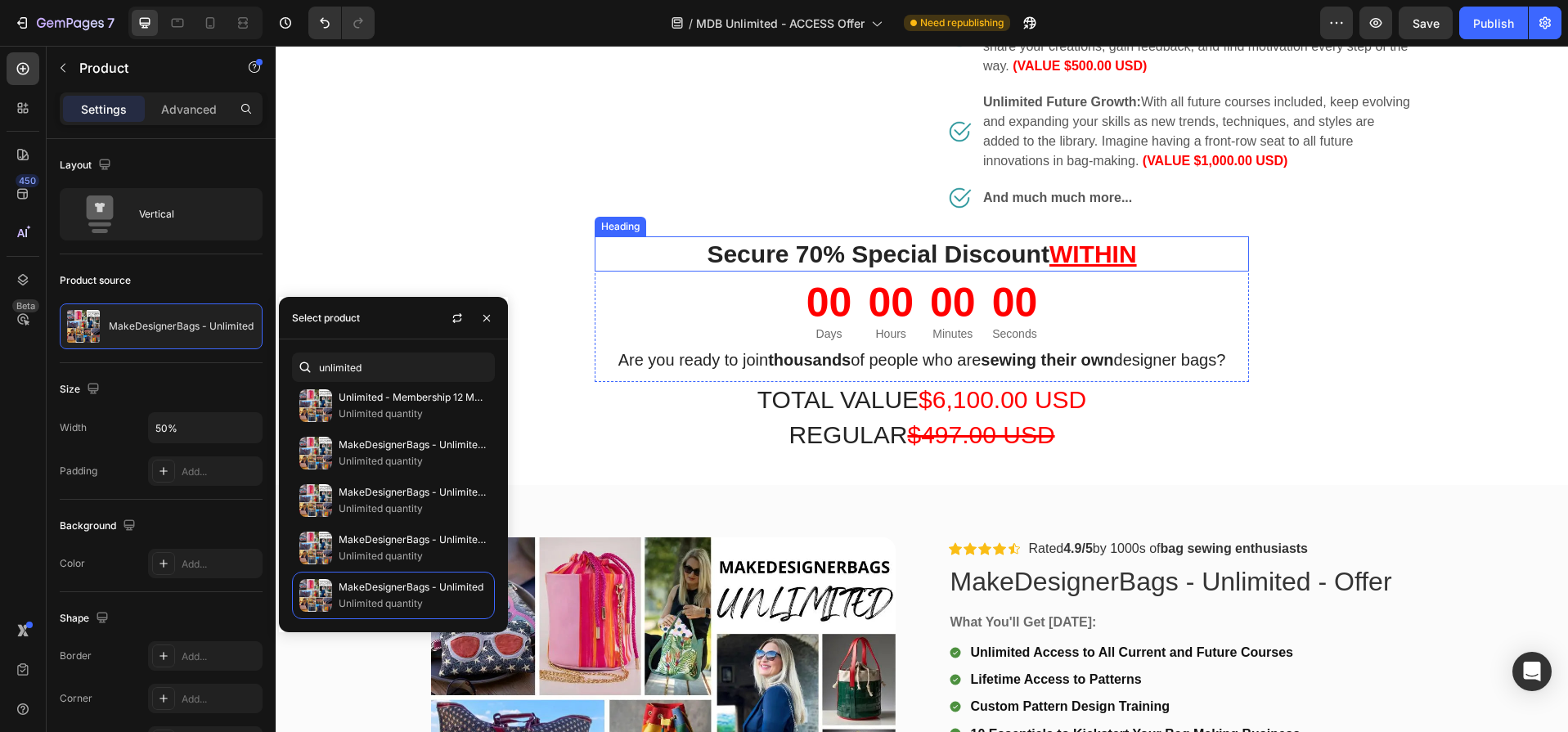
click at [801, 257] on strong "Secure 70% Special Discount" at bounding box center [877, 254] width 343 height 27
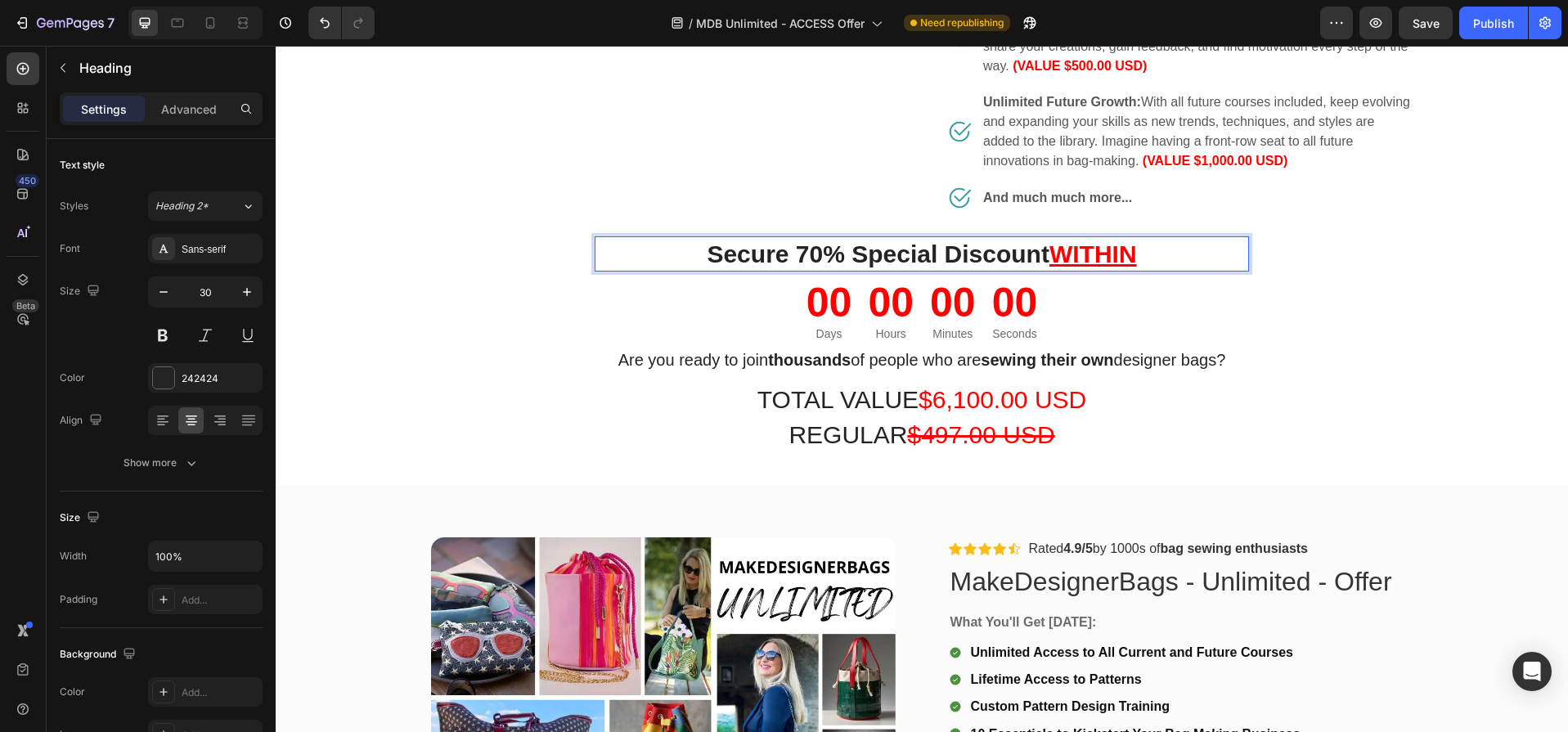
drag, startPoint x: 799, startPoint y: 261, endPoint x: 799, endPoint y: 272, distance: 11.0
click at [799, 261] on strong "Secure 70% Special Discount" at bounding box center [877, 254] width 343 height 27
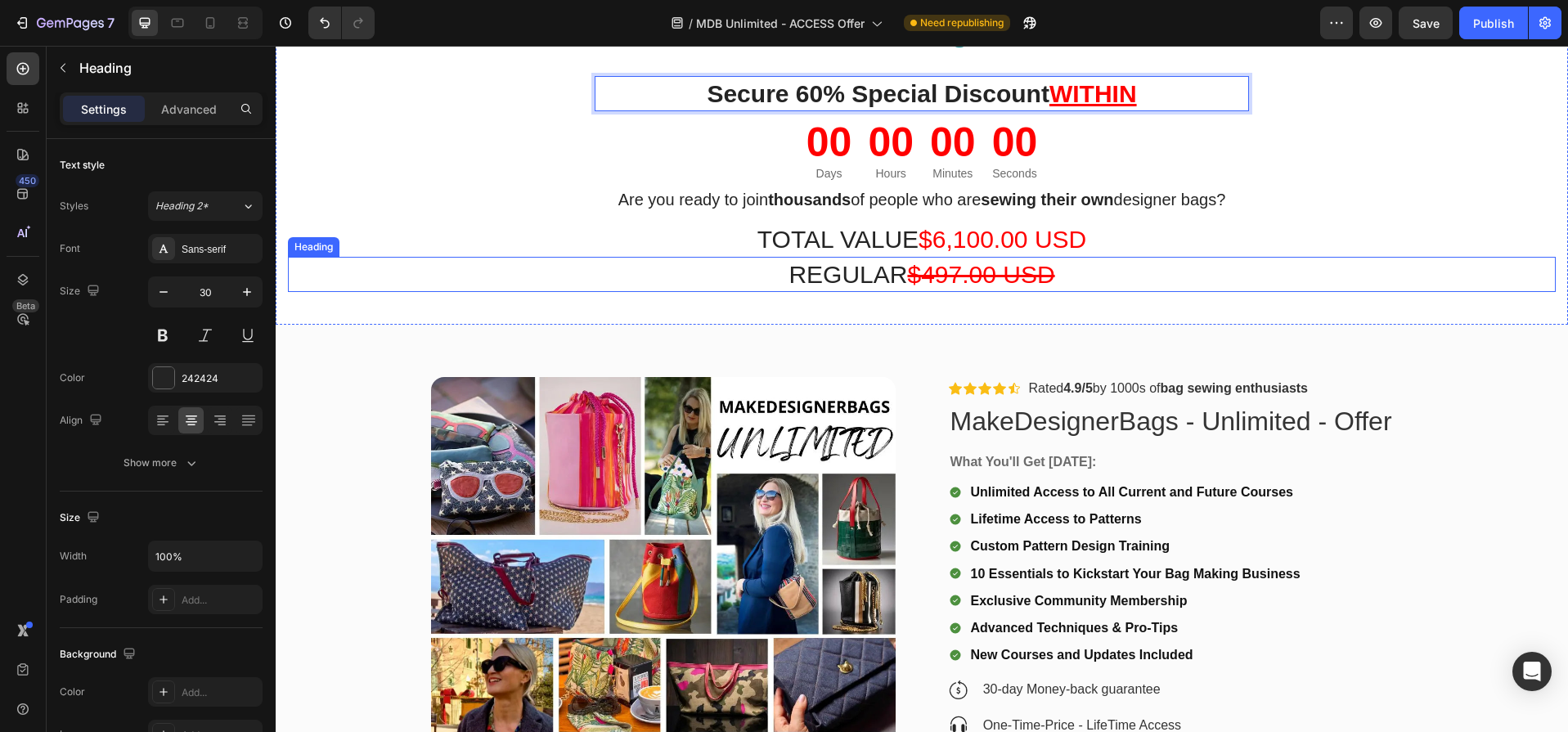
scroll to position [7127, 0]
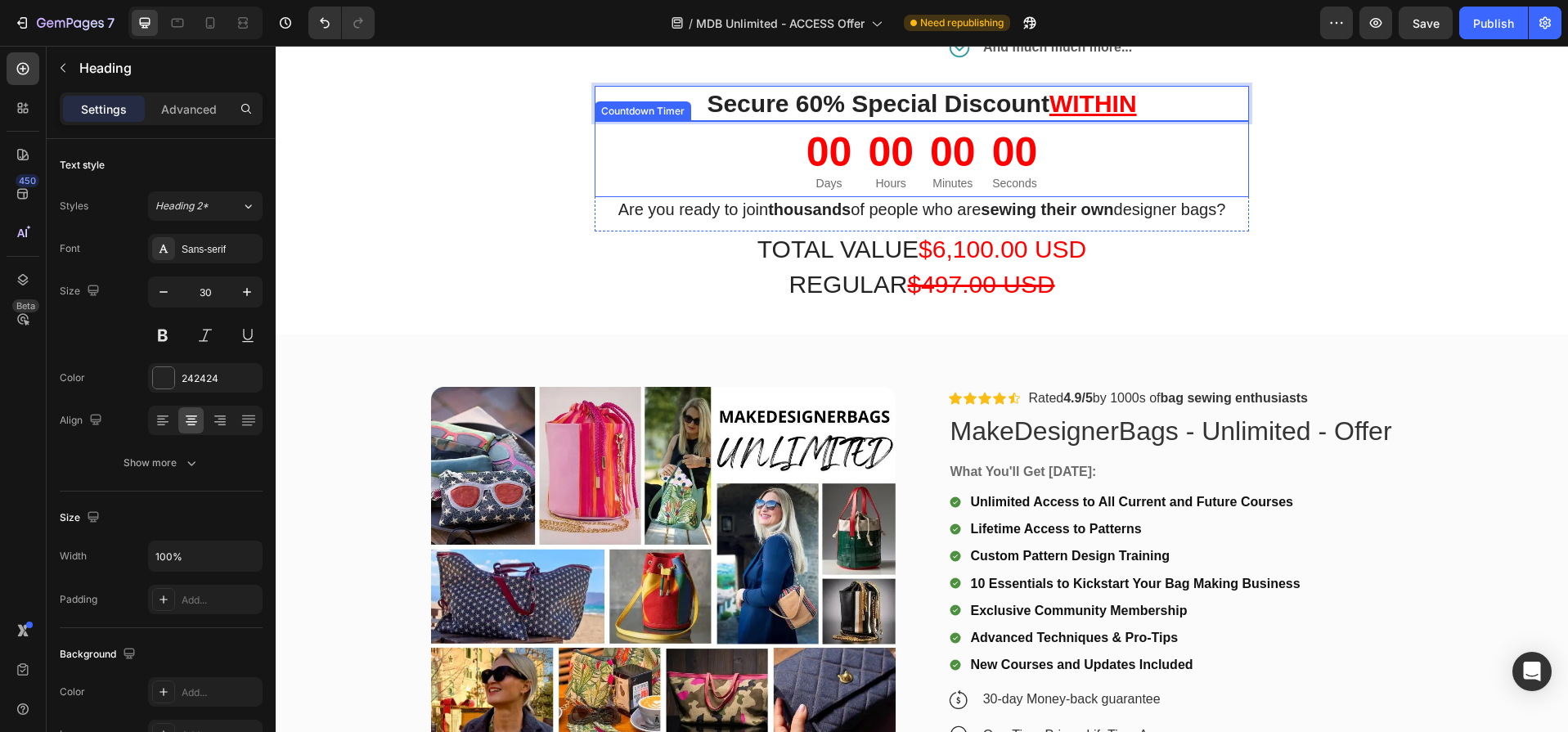
click at [877, 173] on div "00" at bounding box center [891, 152] width 46 height 49
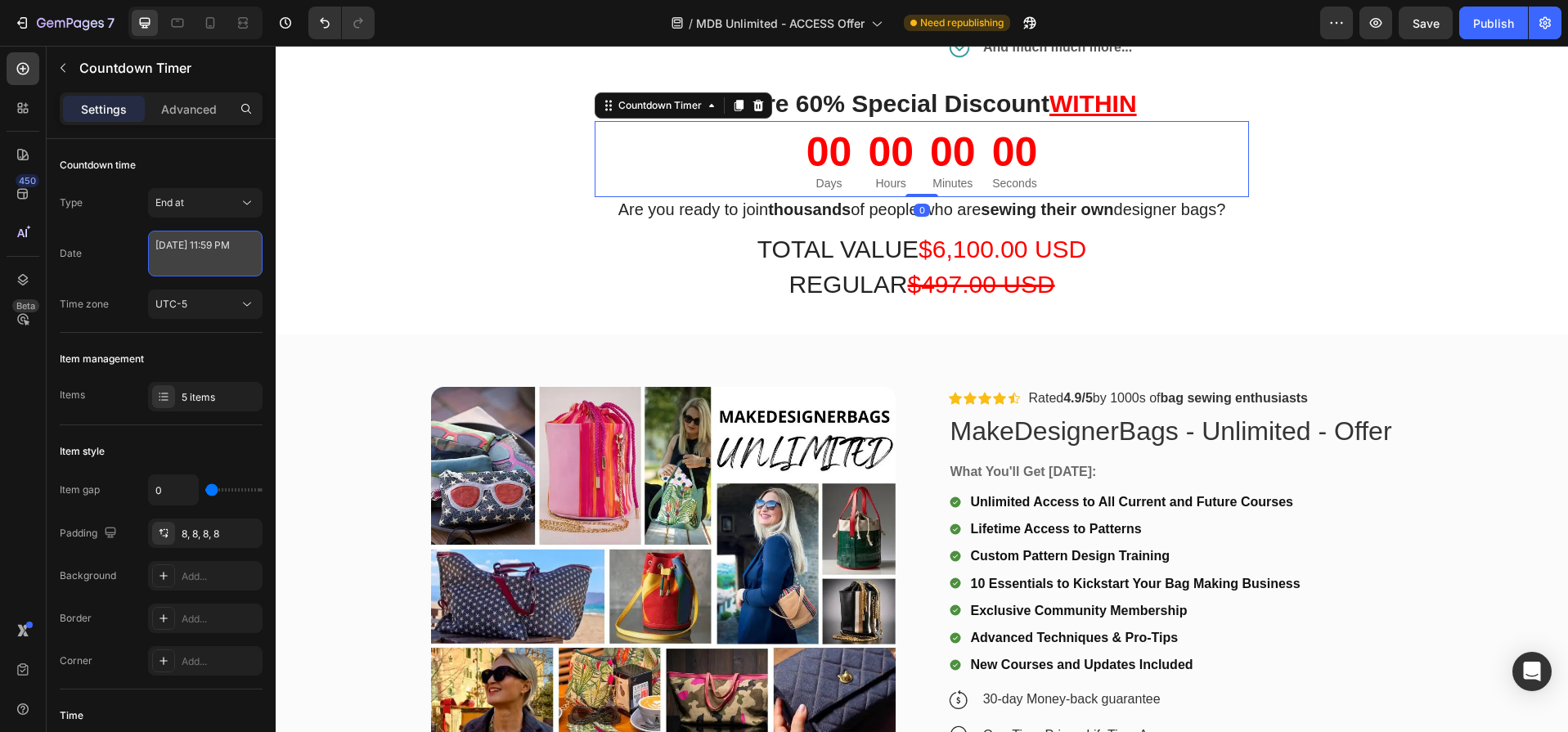
click at [195, 256] on textarea "July 07 2025 11:59 PM" at bounding box center [205, 254] width 114 height 46
select select "23"
select select "59"
select select "false"
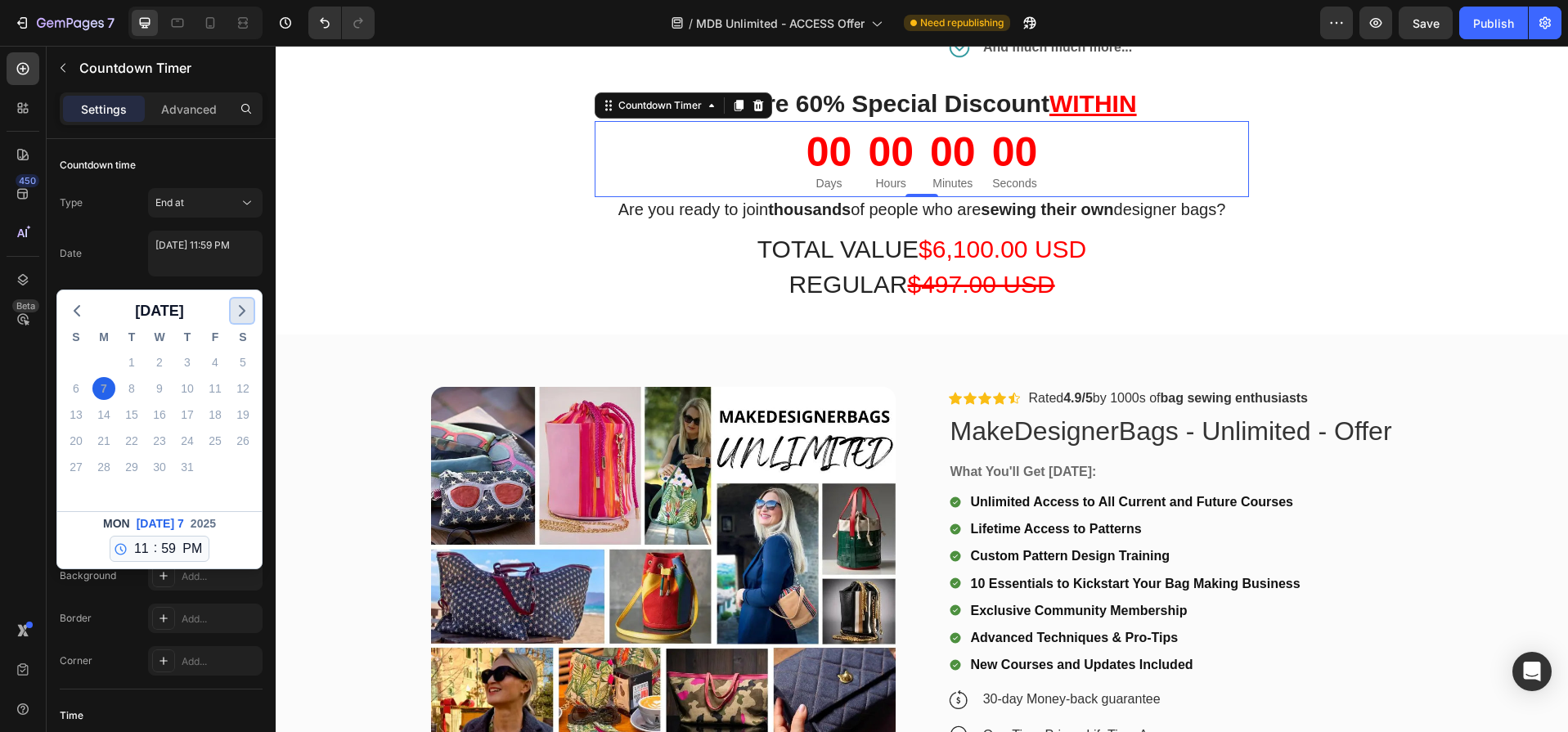
click at [245, 305] on icon "button" at bounding box center [242, 310] width 19 height 19
click at [108, 357] on div "1" at bounding box center [104, 362] width 23 height 23
type textarea "September 01 2025 11:59 PM"
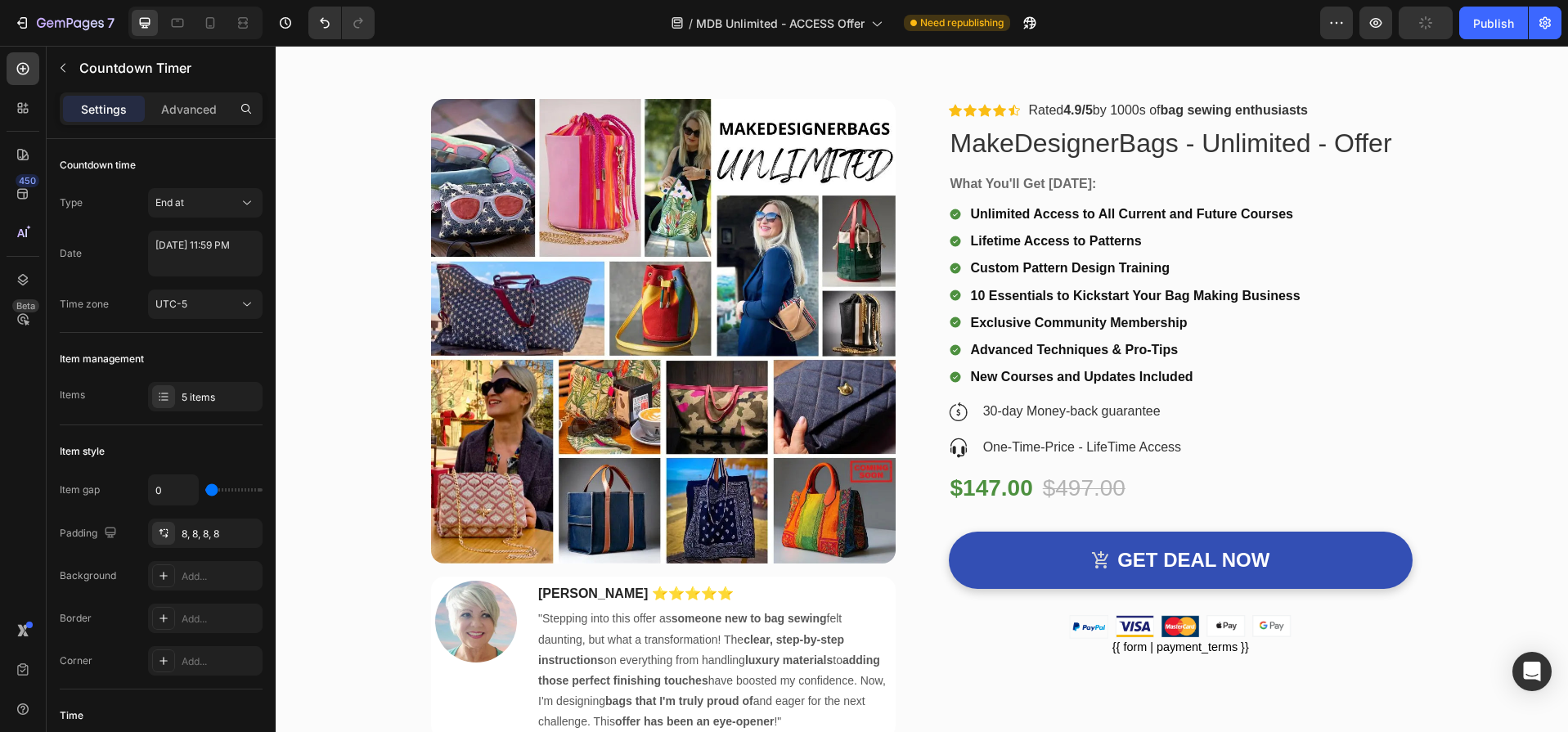
scroll to position [7499, 0]
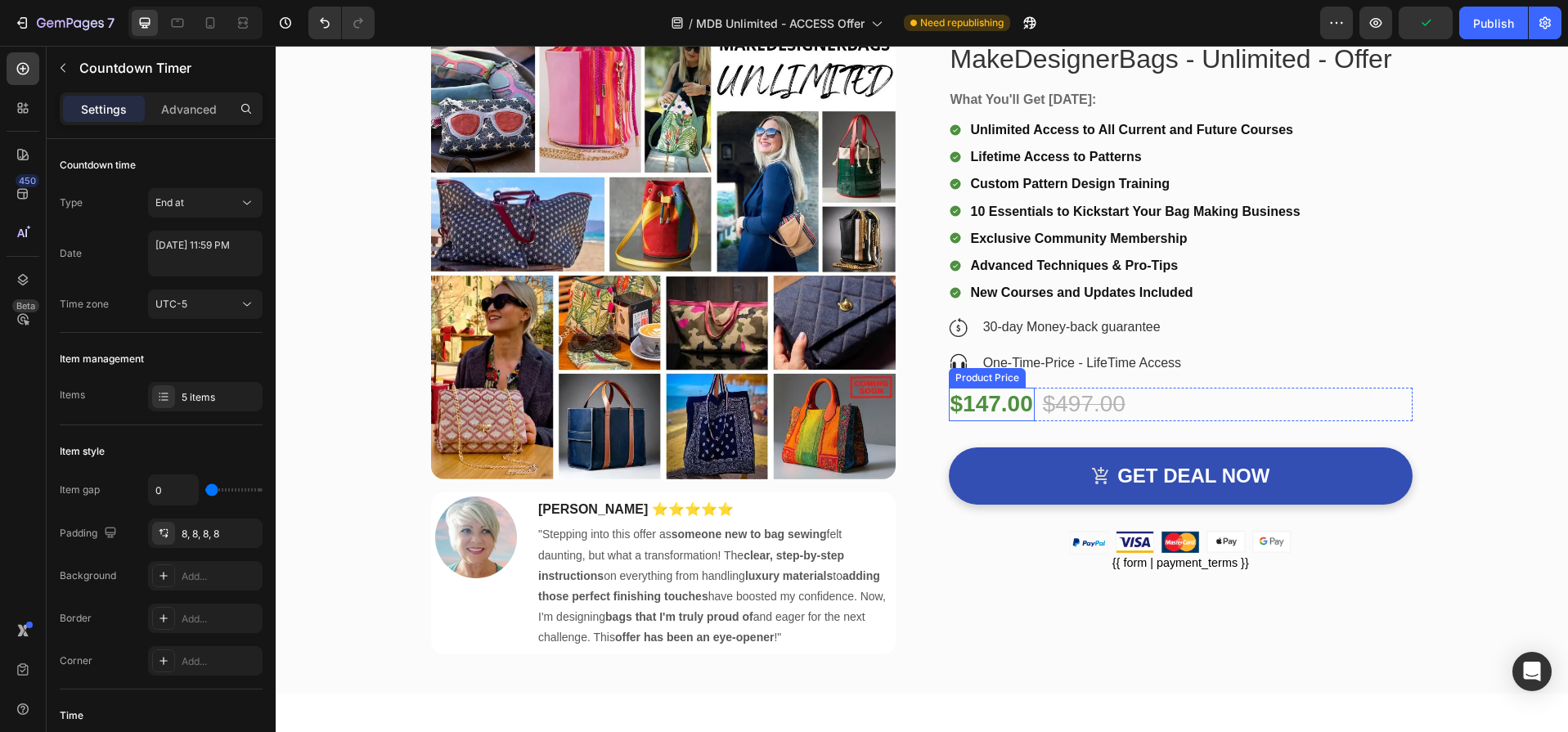
click at [1010, 409] on div "$147.00" at bounding box center [991, 403] width 86 height 33
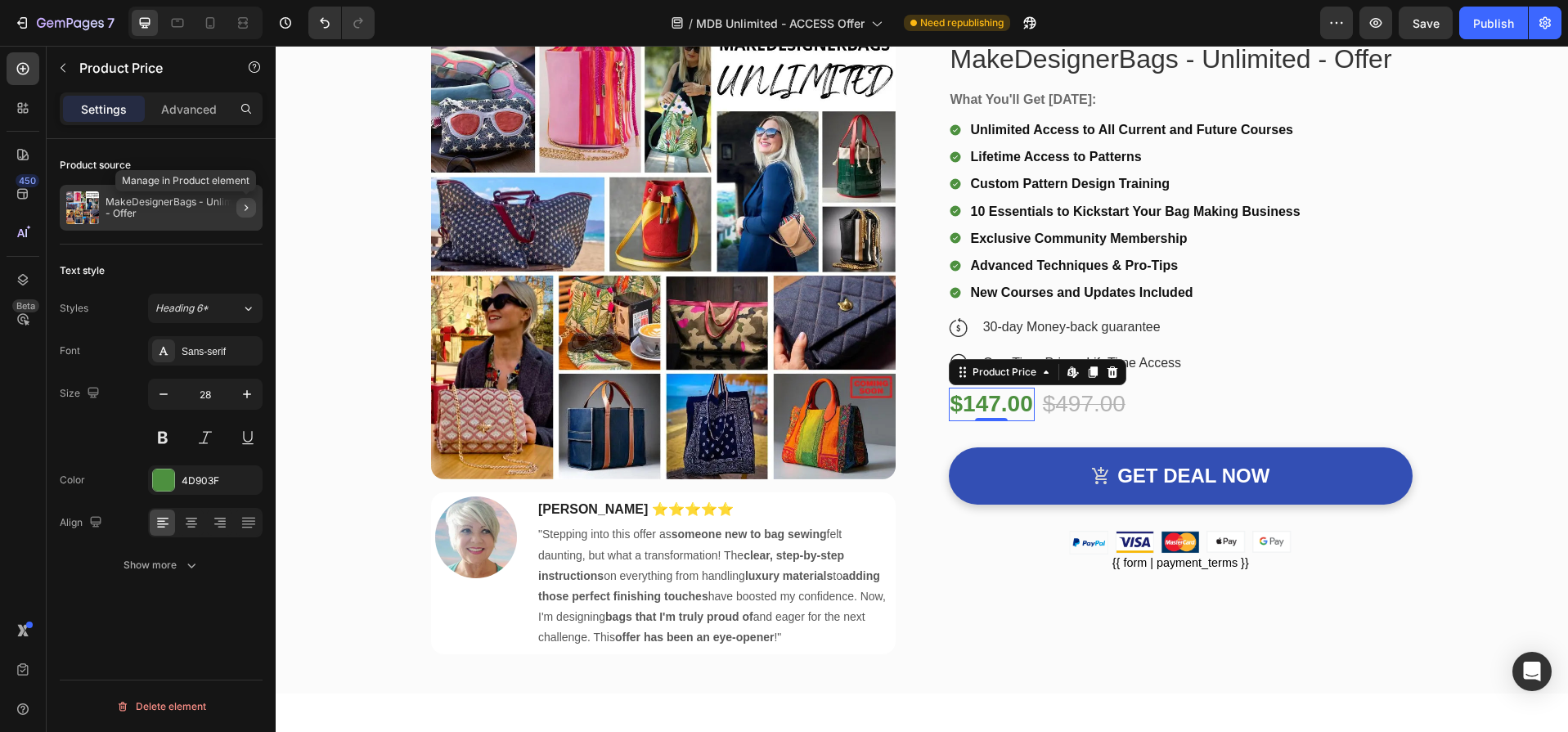
click at [251, 206] on icon "button" at bounding box center [246, 207] width 13 height 13
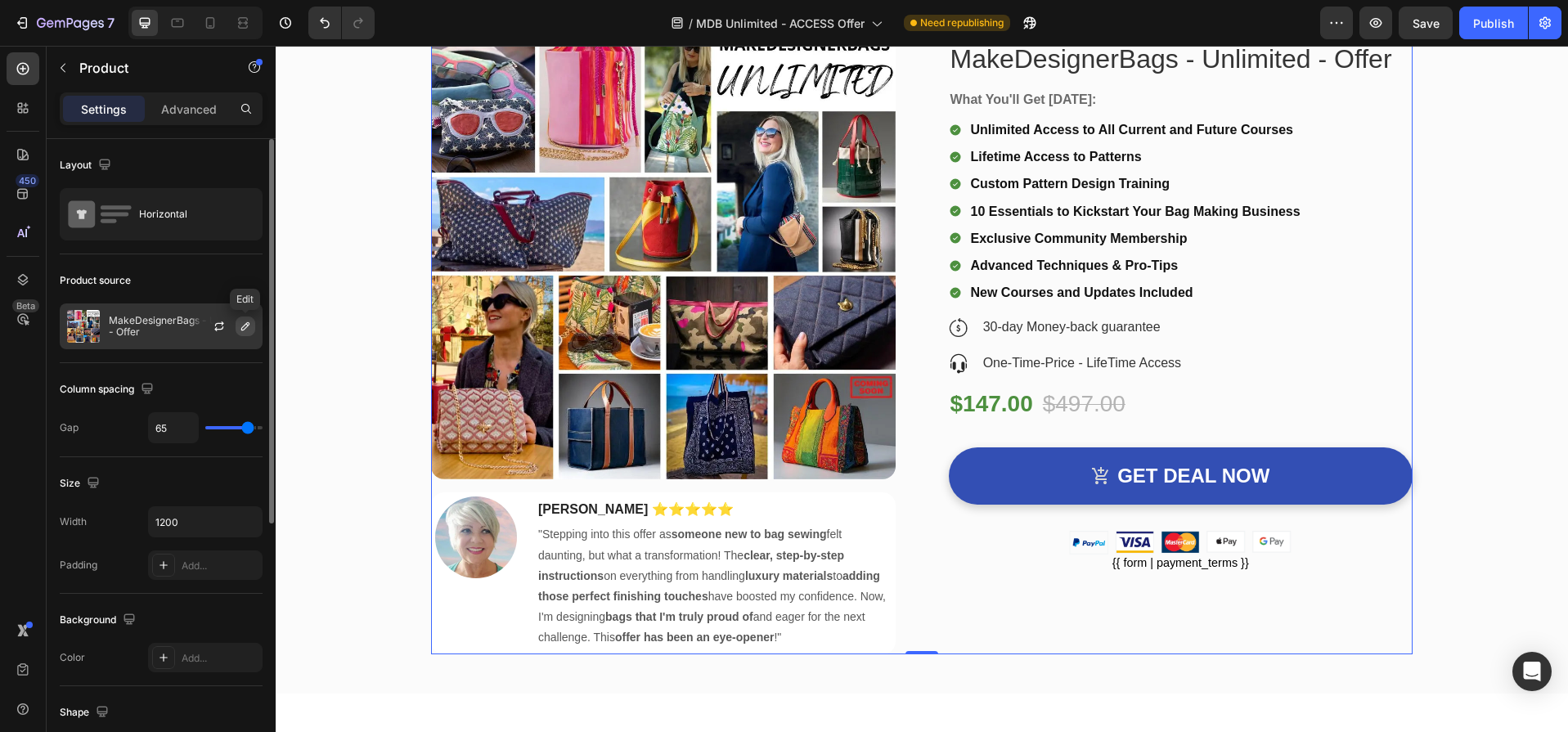
click at [247, 322] on icon "button" at bounding box center [246, 327] width 13 height 13
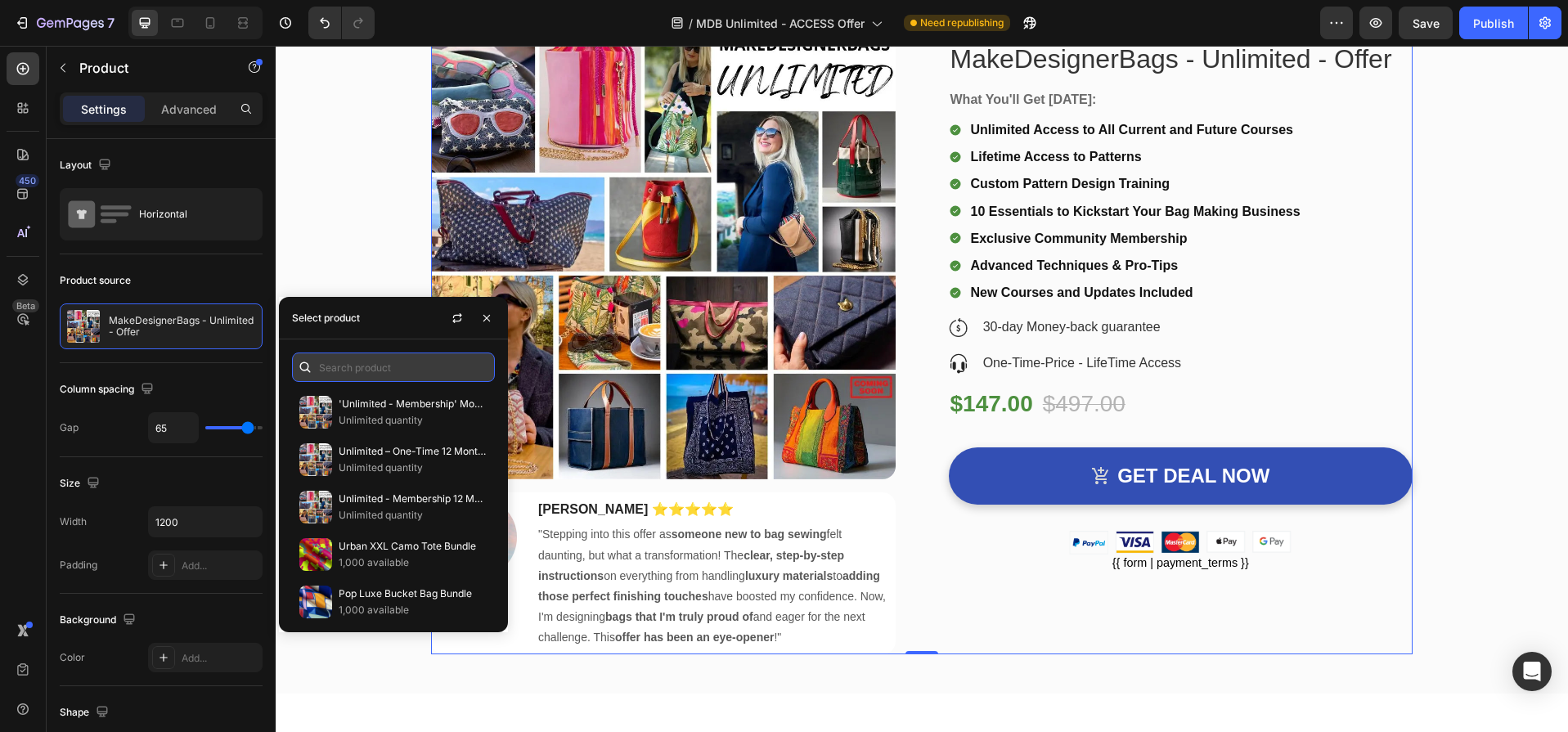
click at [374, 368] on input "text" at bounding box center [393, 367] width 203 height 30
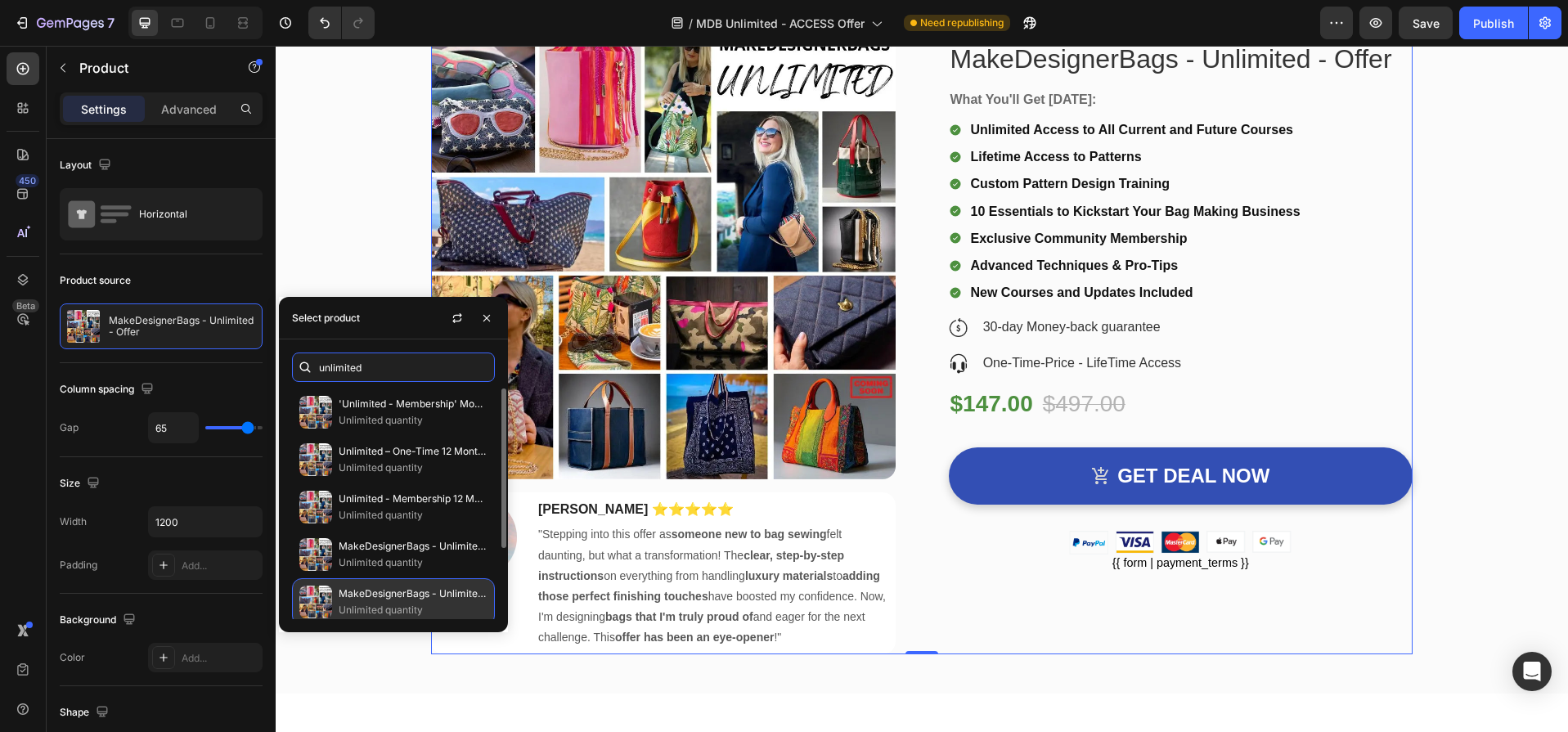
type input "unlimited"
click at [381, 607] on p "Unlimited quantity" at bounding box center [412, 610] width 149 height 16
click at [376, 605] on p "Unlimited quantity" at bounding box center [412, 610] width 149 height 16
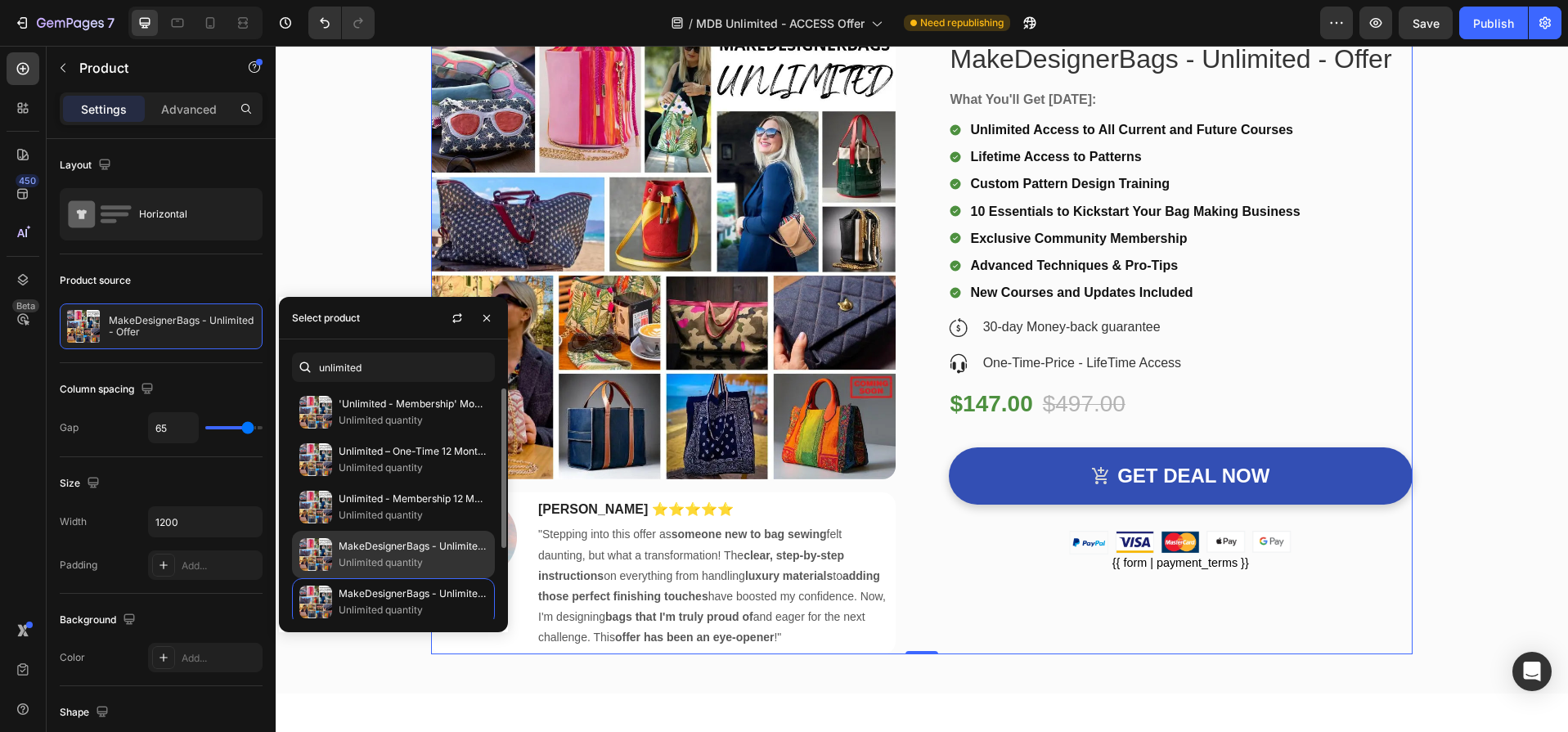
click at [378, 549] on p "MakeDesignerBags - Unlimited - Upgrade" at bounding box center [412, 546] width 149 height 16
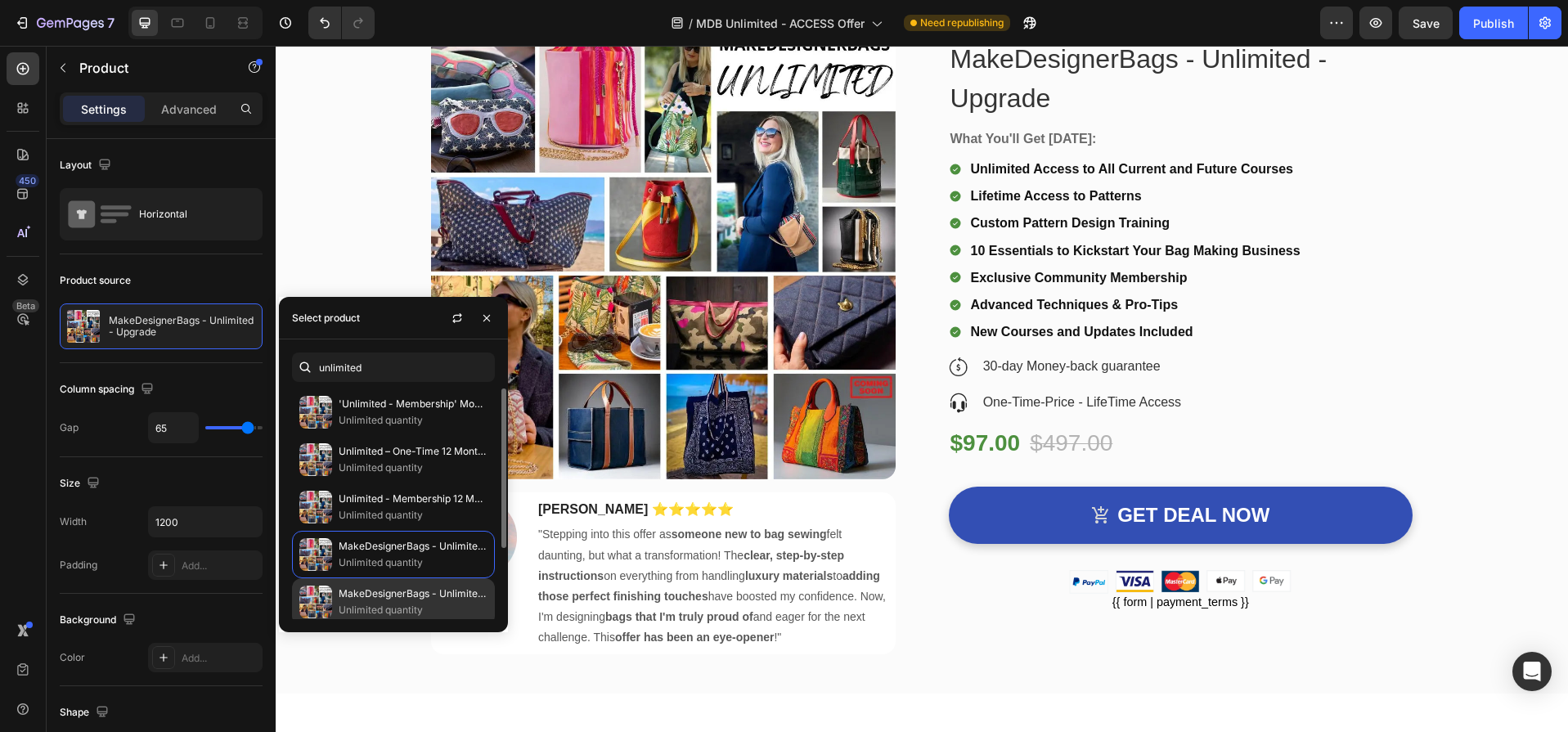
click at [386, 598] on p "MakeDesignerBags - Unlimited - Offer" at bounding box center [412, 593] width 149 height 16
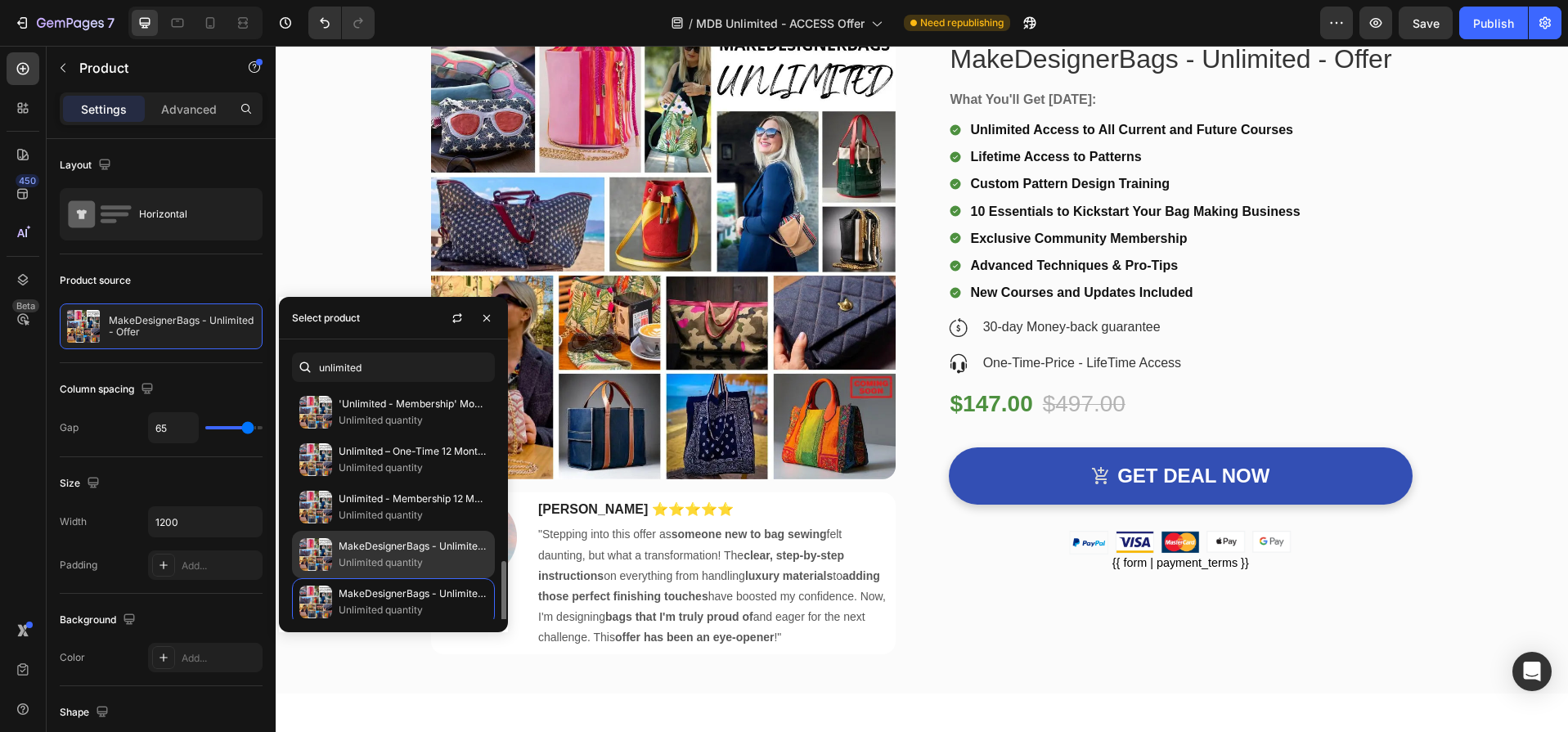
scroll to position [102, 0]
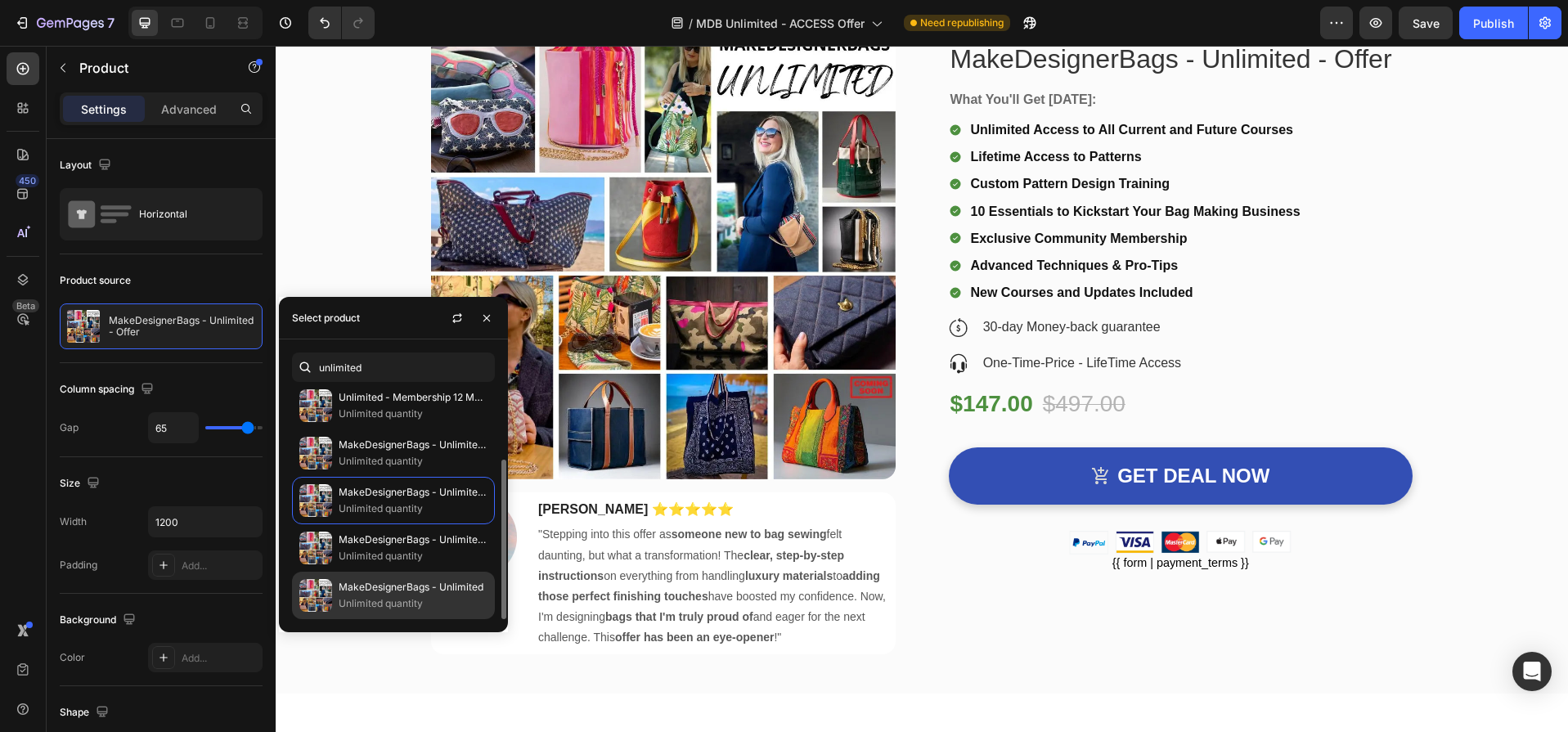
click at [395, 597] on p "Unlimited quantity" at bounding box center [412, 603] width 149 height 16
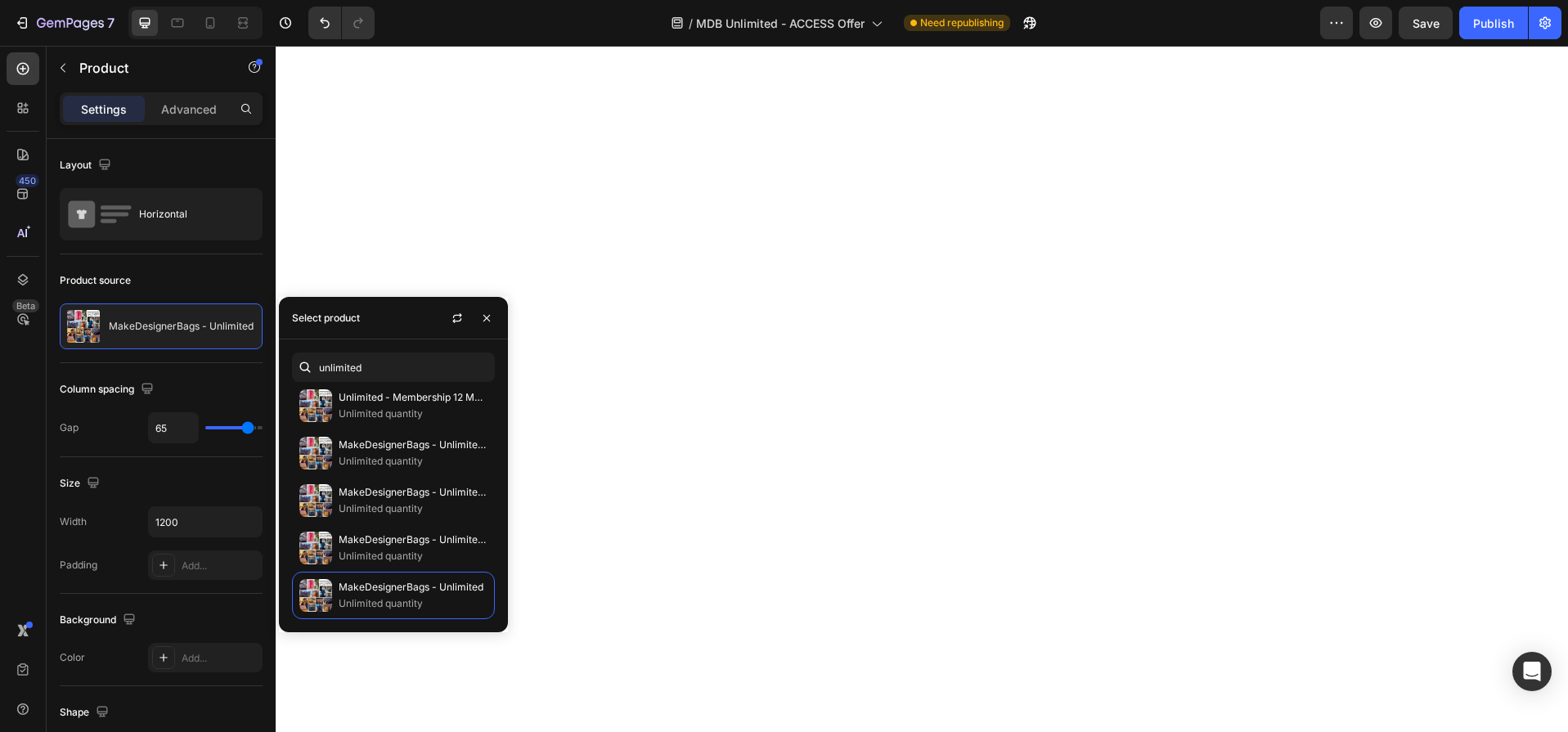
scroll to position [0, 0]
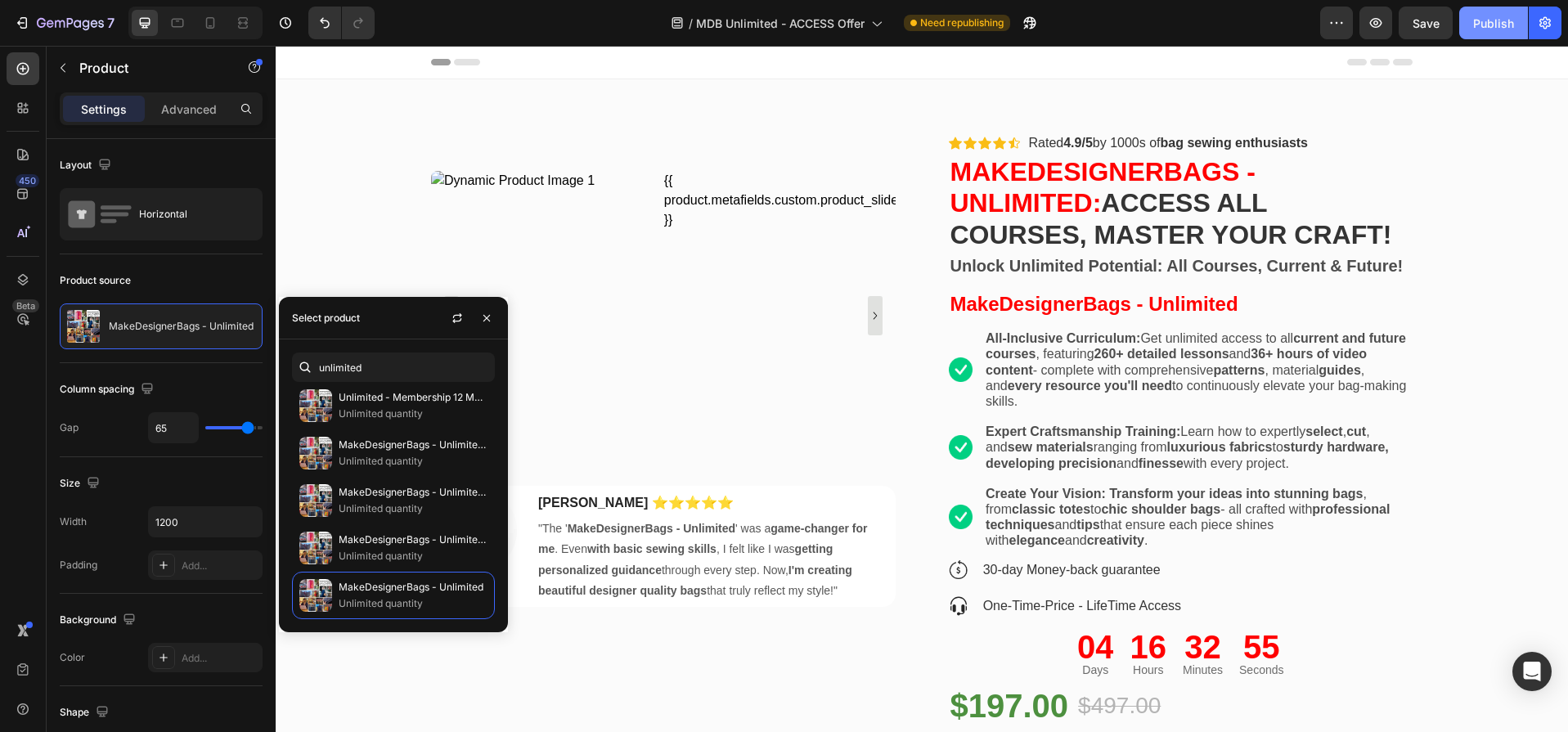
click at [1483, 20] on div "Publish" at bounding box center [1493, 23] width 41 height 17
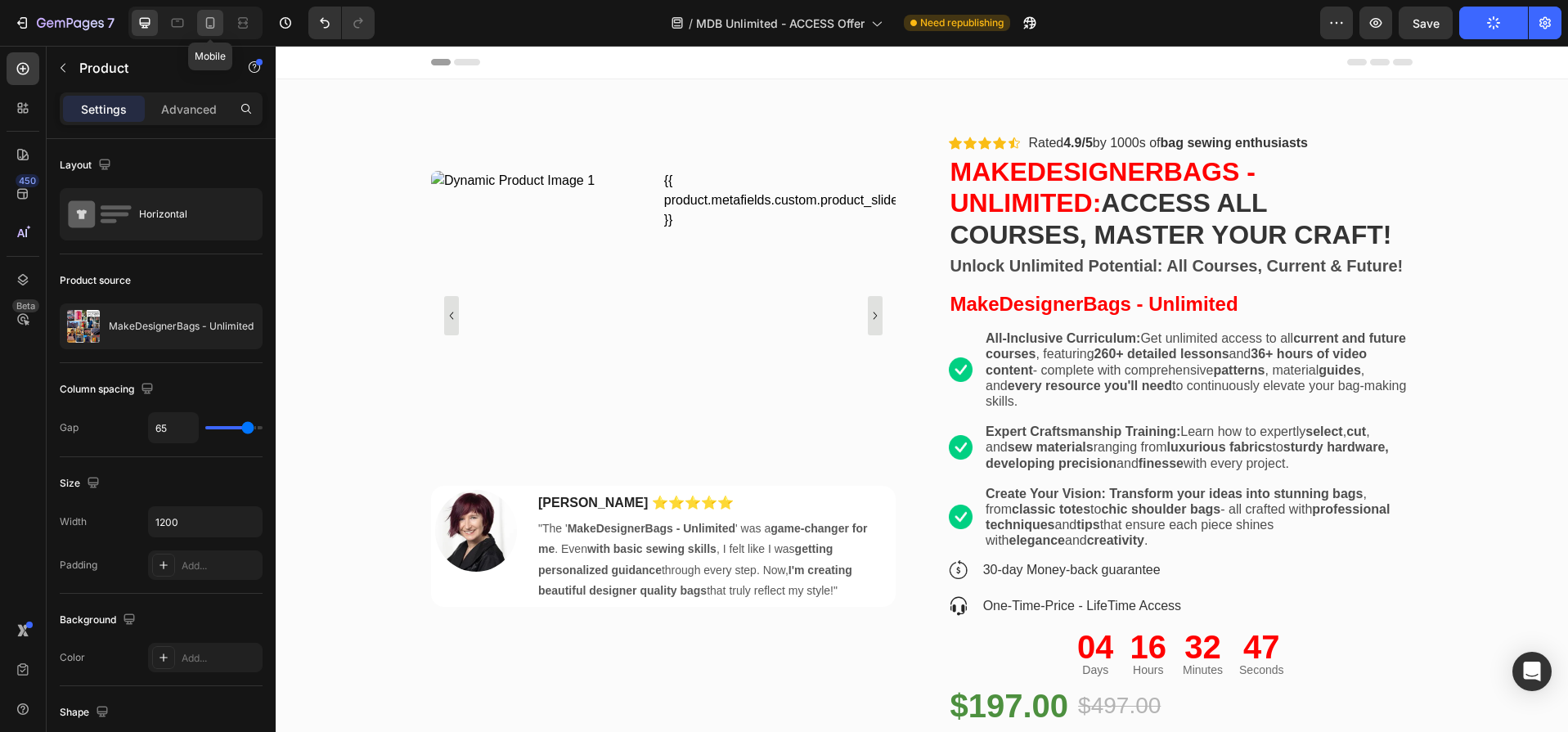
click at [211, 21] on icon at bounding box center [209, 22] width 16 height 16
type input "0"
type input "100%"
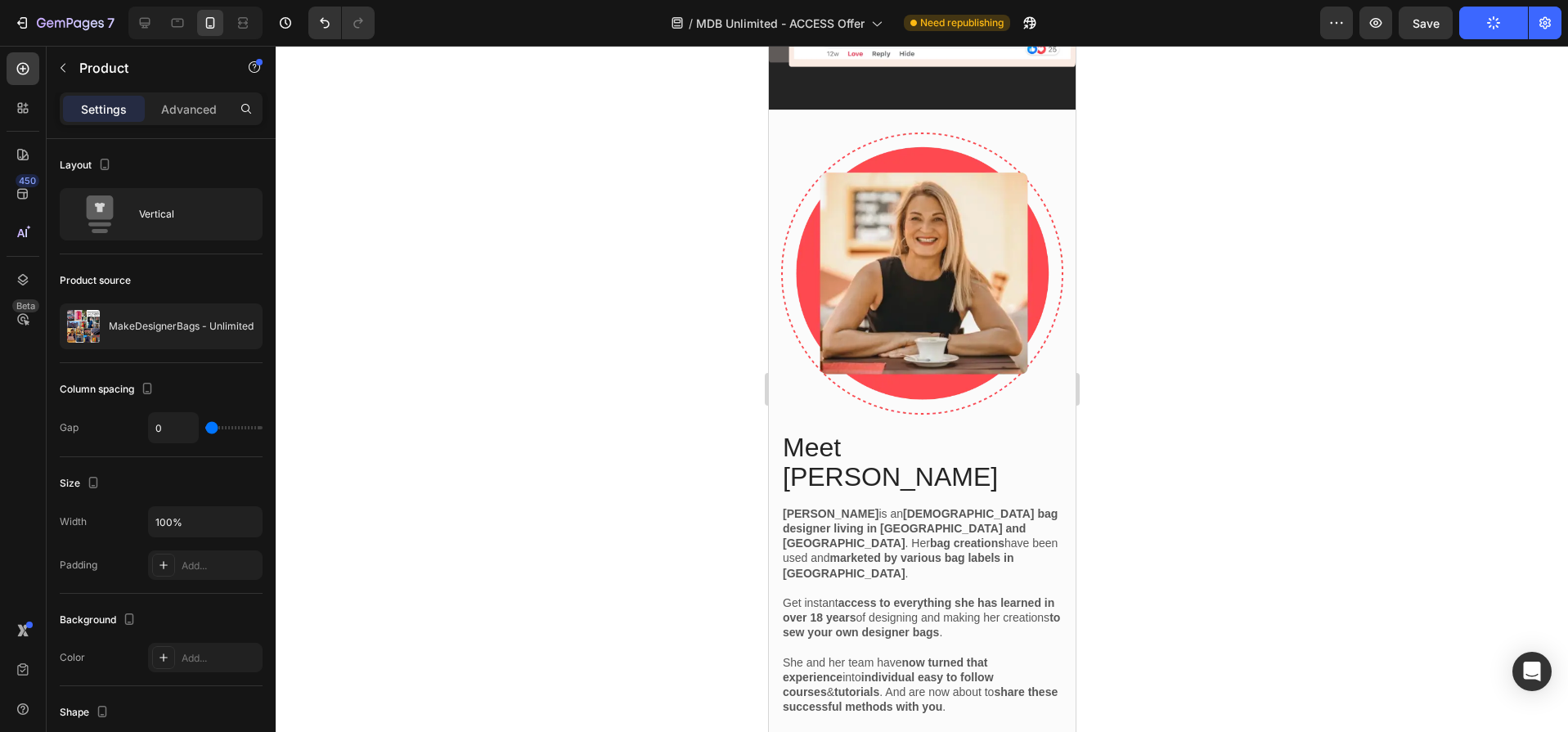
scroll to position [4156, 0]
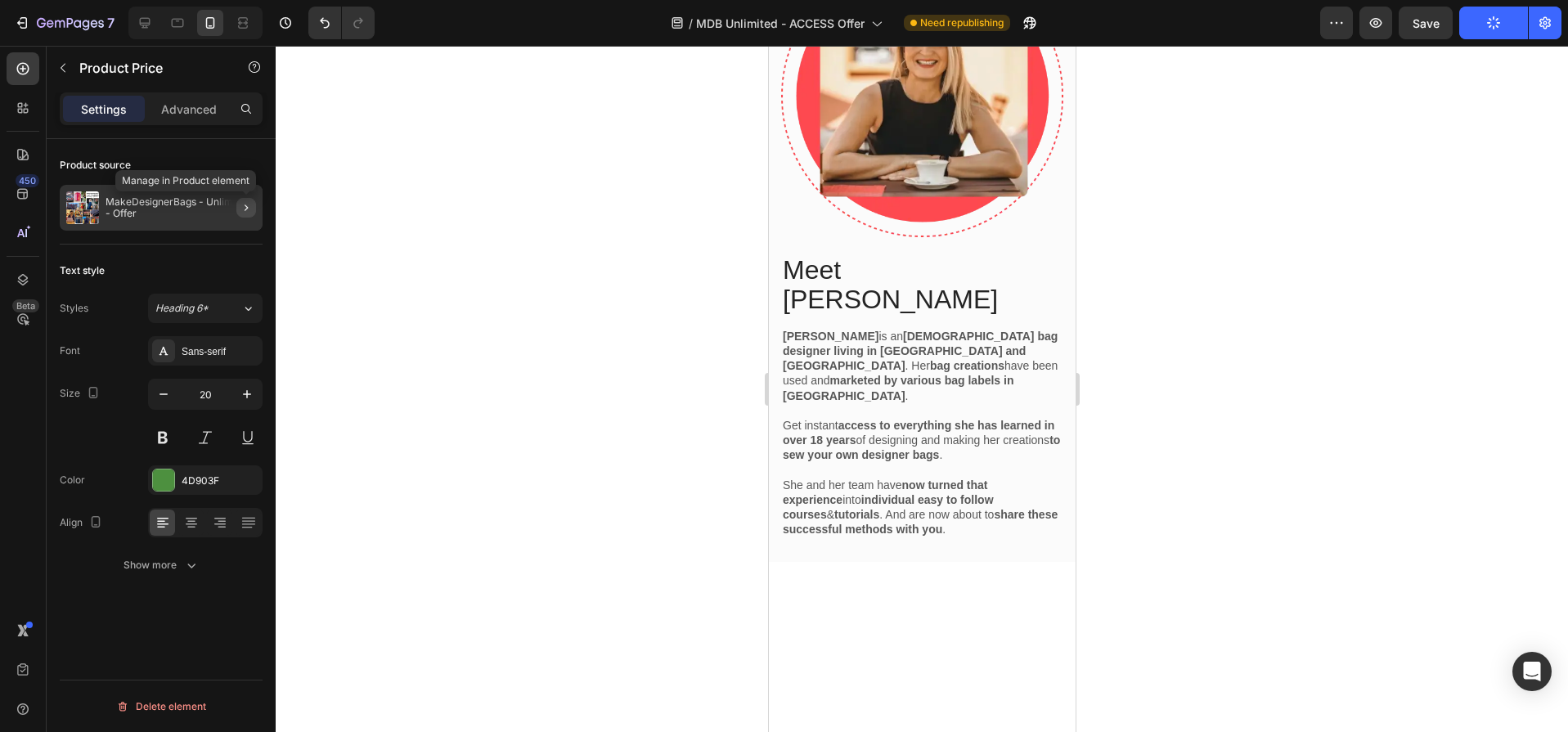
click at [248, 208] on icon "button" at bounding box center [246, 207] width 13 height 13
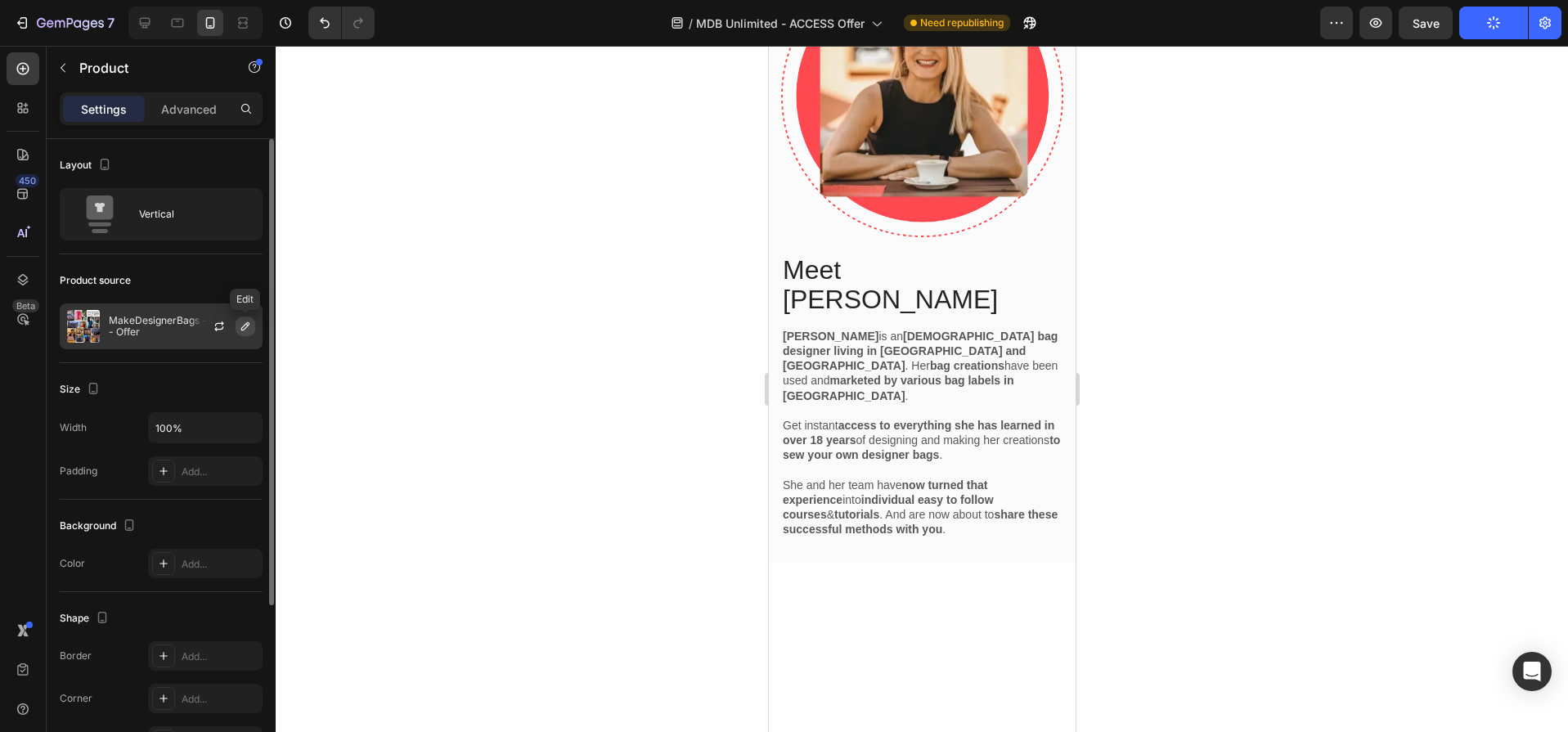
click at [249, 329] on icon "button" at bounding box center [246, 327] width 13 height 13
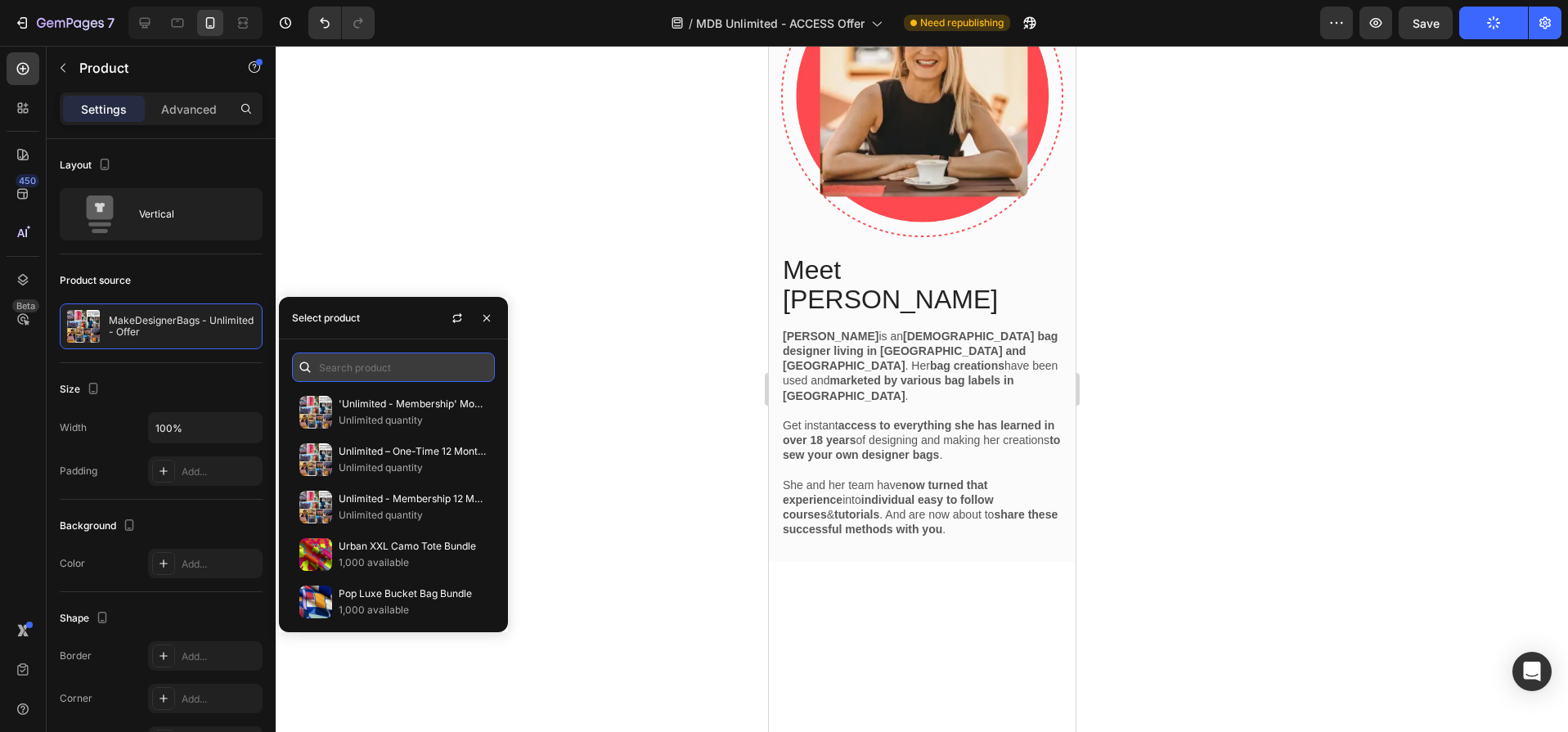
click at [377, 368] on input "text" at bounding box center [393, 367] width 203 height 30
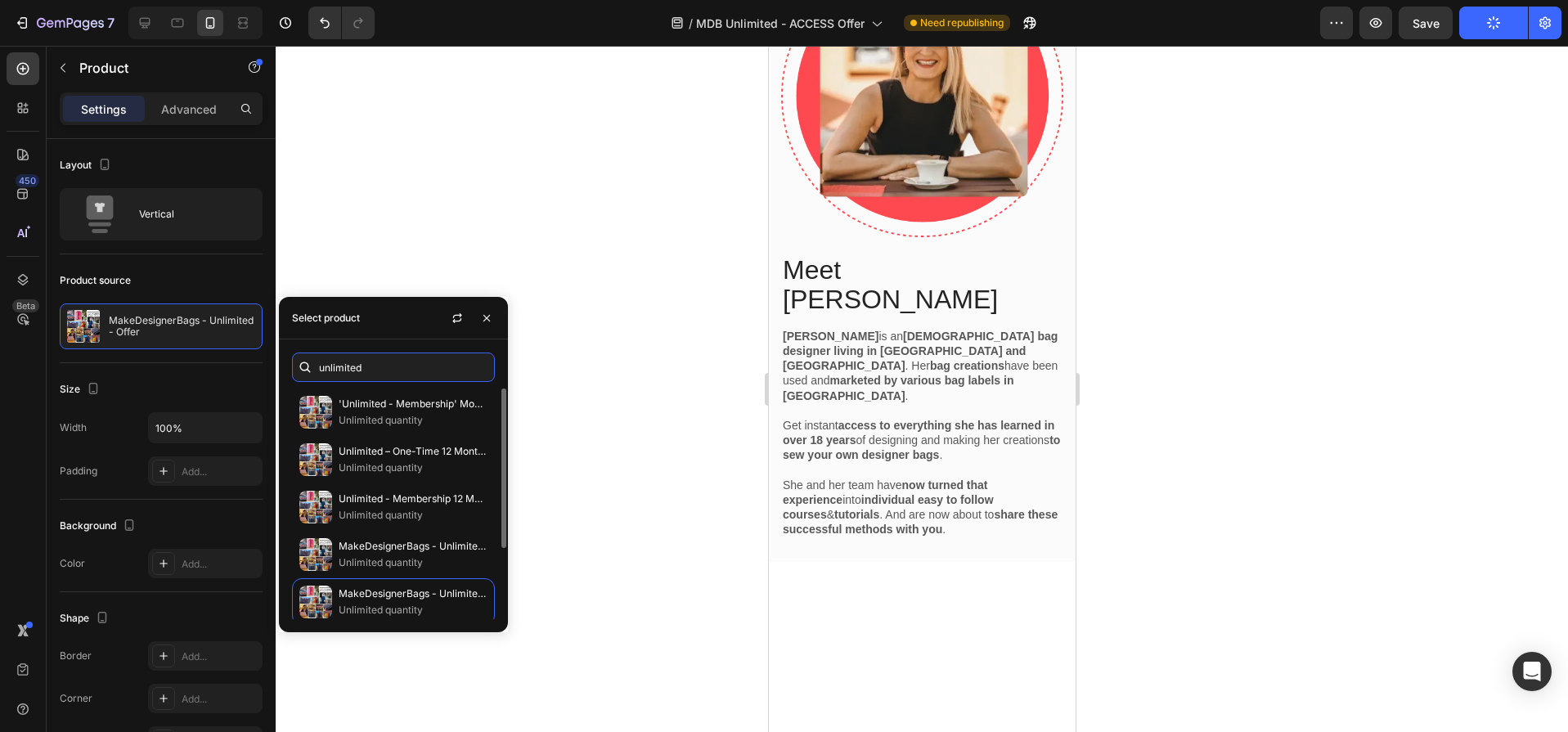
scroll to position [102, 0]
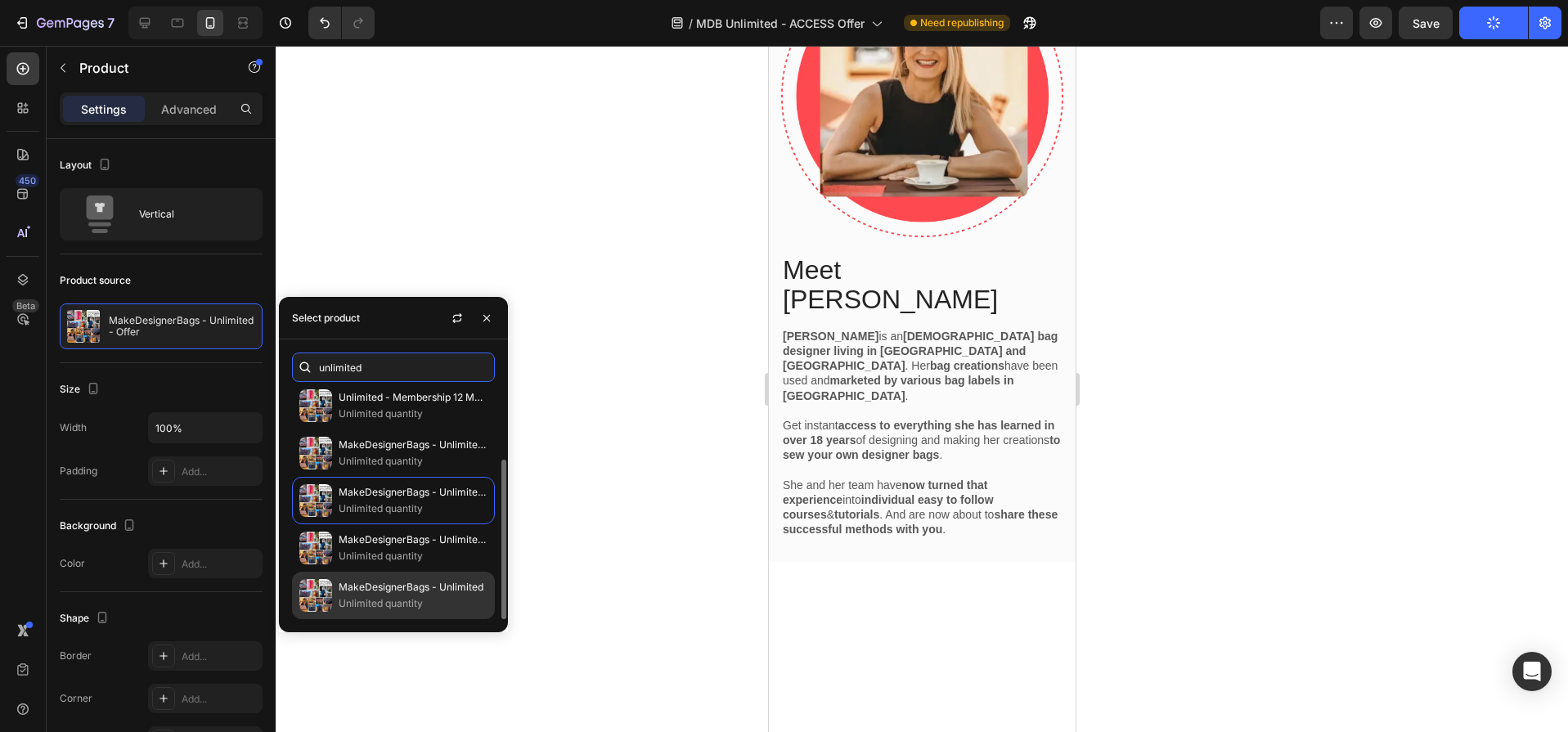
type input "unlimited"
click at [401, 589] on p "MakeDesignerBags - Unlimited" at bounding box center [412, 587] width 149 height 16
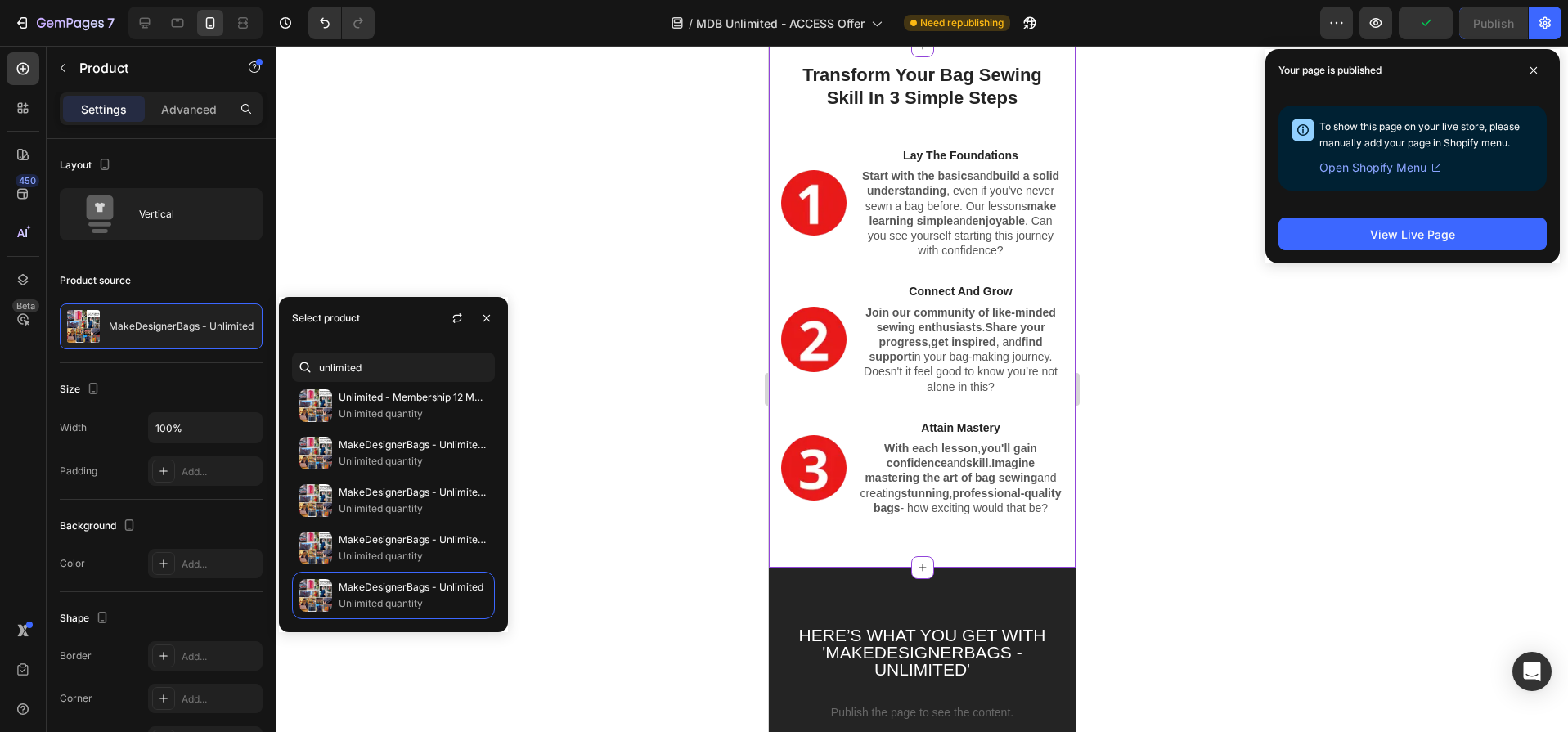
scroll to position [667, 0]
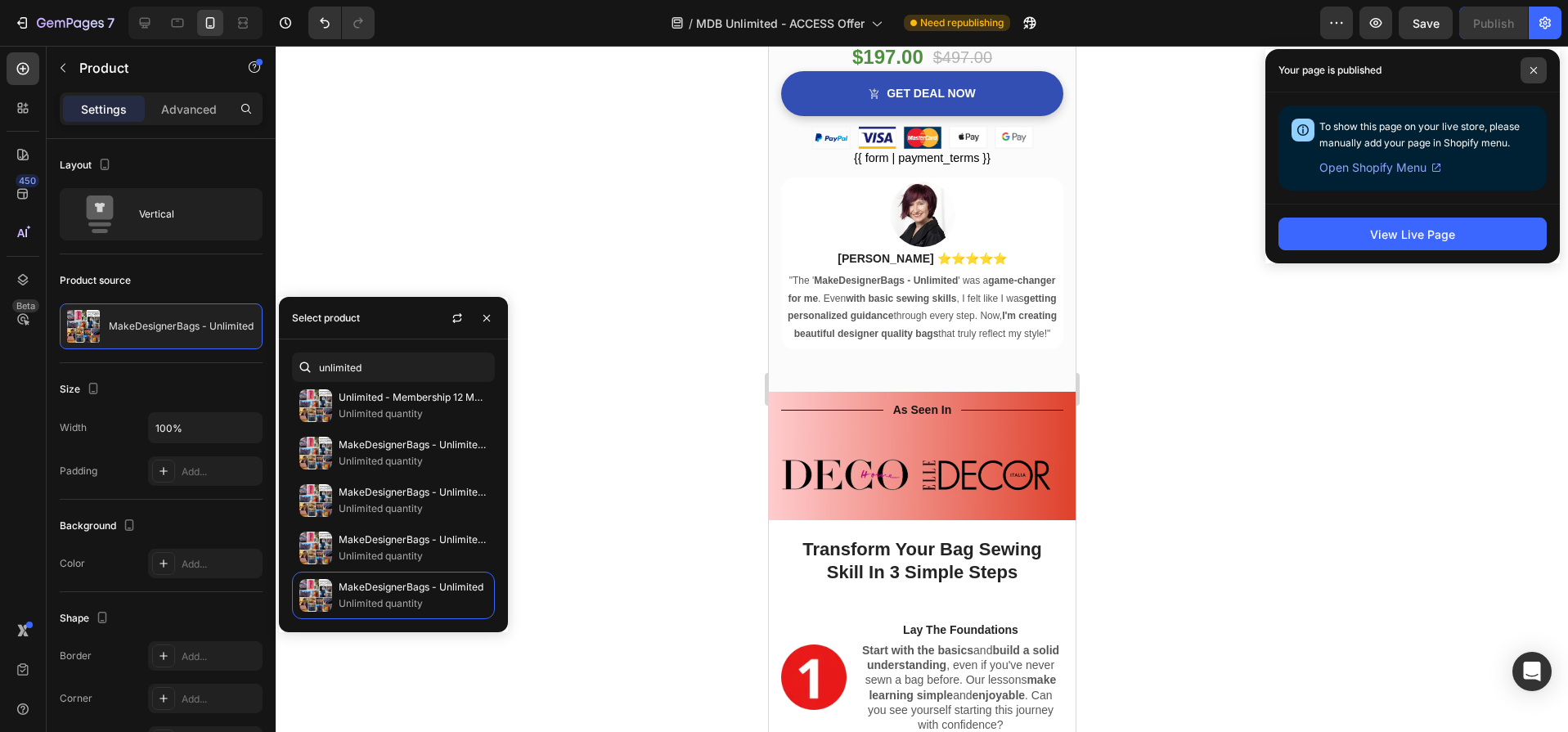
click at [1536, 66] on icon at bounding box center [1533, 70] width 9 height 9
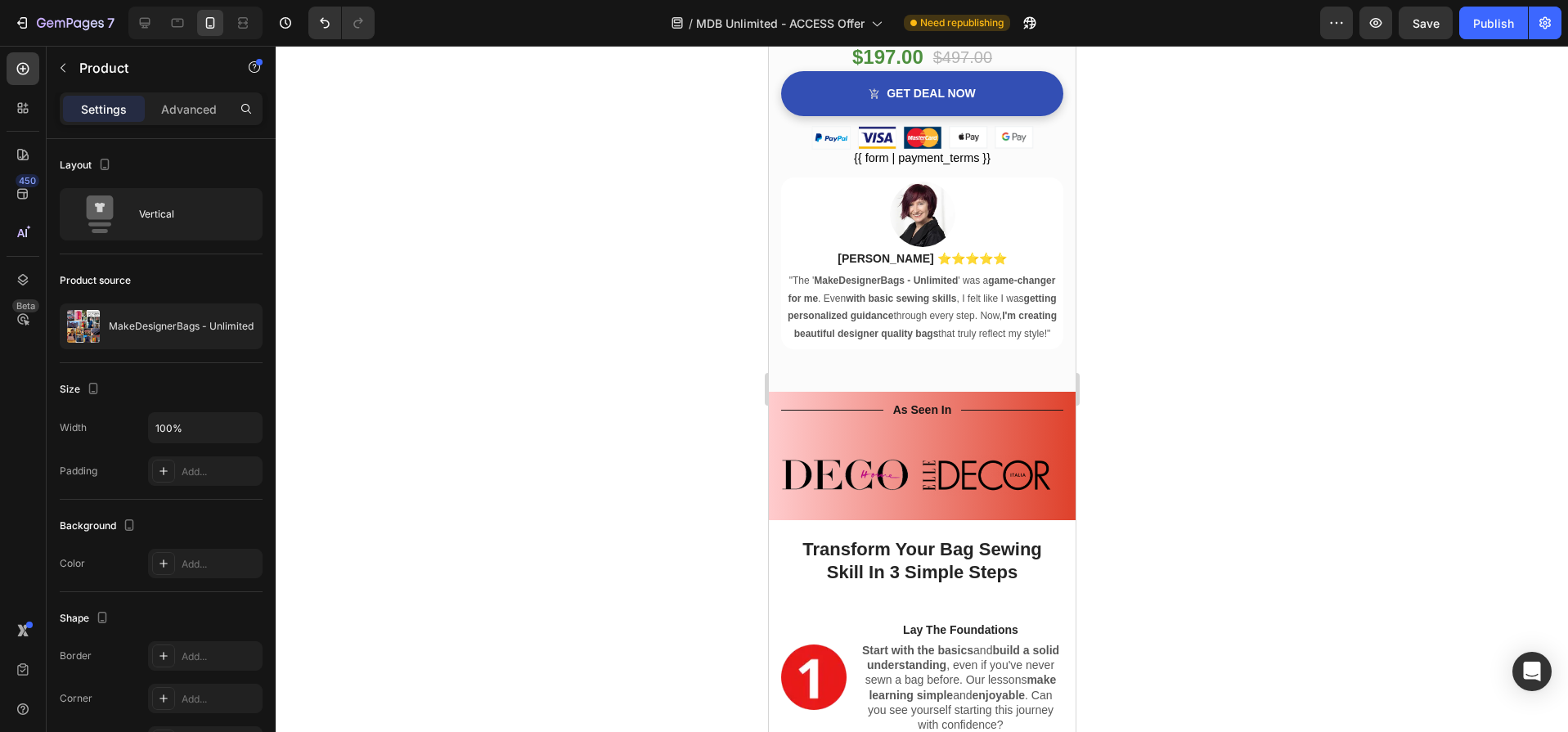
drag, startPoint x: 1482, startPoint y: 23, endPoint x: 1469, endPoint y: 58, distance: 37.3
click at [1482, 23] on div "Publish" at bounding box center [1493, 23] width 41 height 17
click at [148, 18] on icon at bounding box center [145, 23] width 11 height 11
type input "50%"
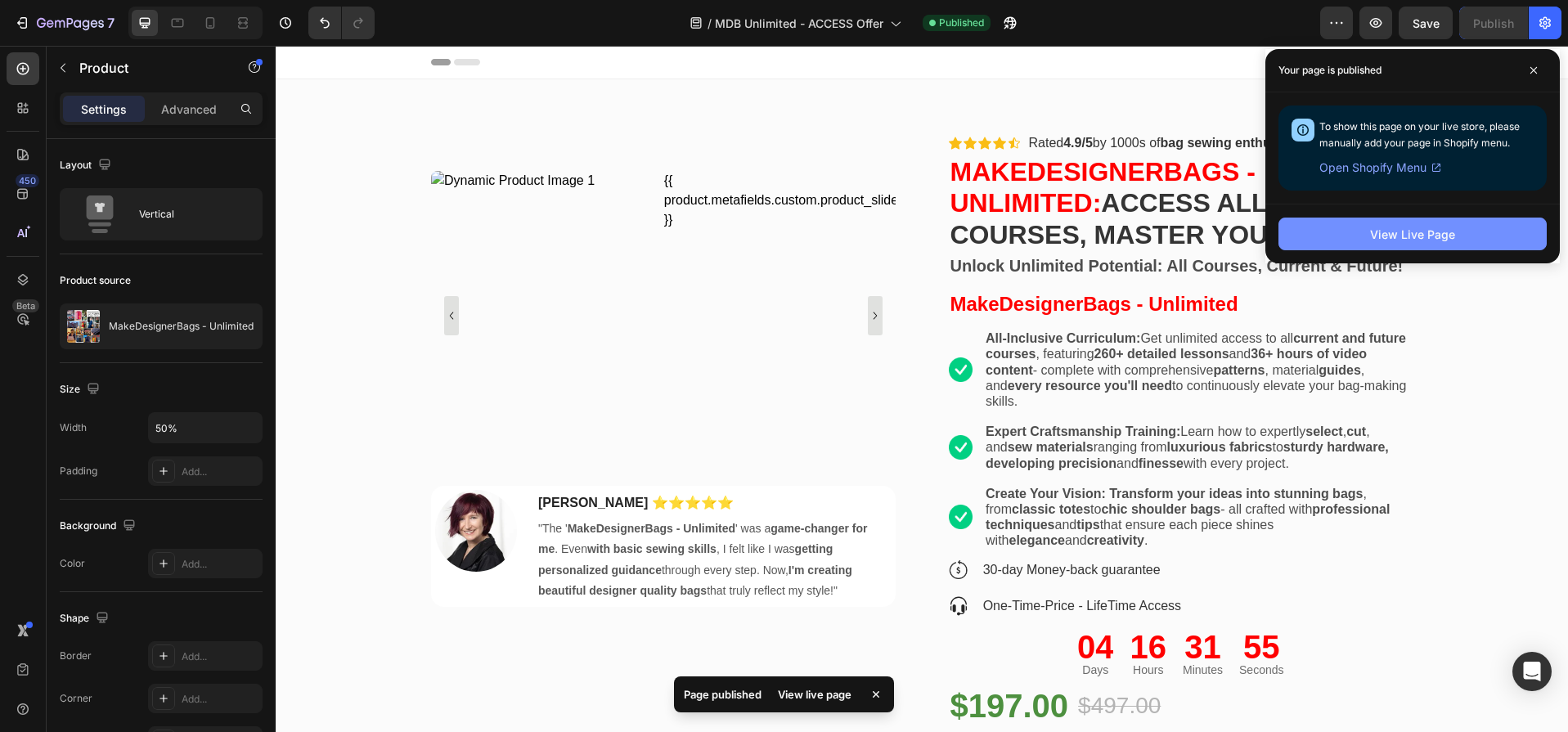
click at [1465, 228] on button "View Live Page" at bounding box center [1411, 233] width 268 height 33
